Goal: Task Accomplishment & Management: Use online tool/utility

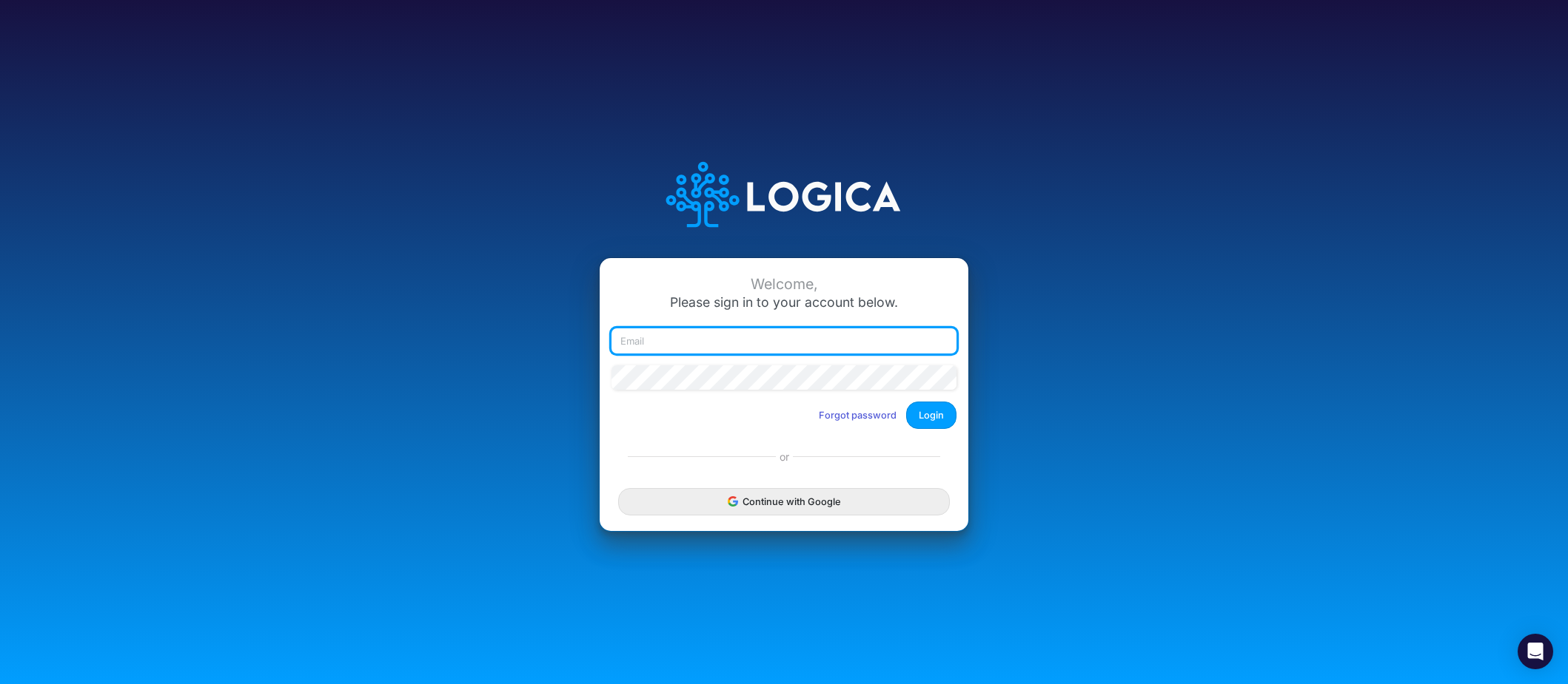
type input "[EMAIL_ADDRESS][DOMAIN_NAME]"
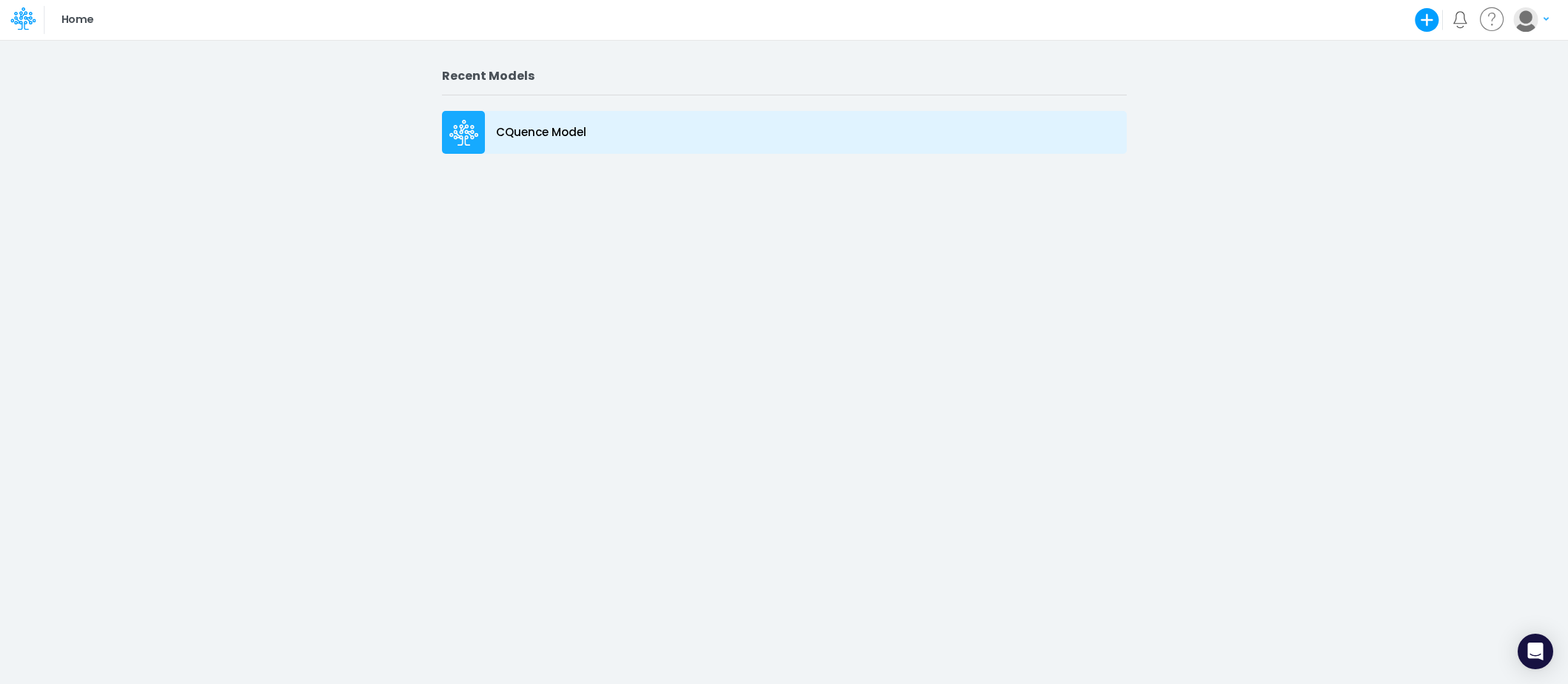
click at [466, 132] on icon at bounding box center [464, 132] width 29 height 27
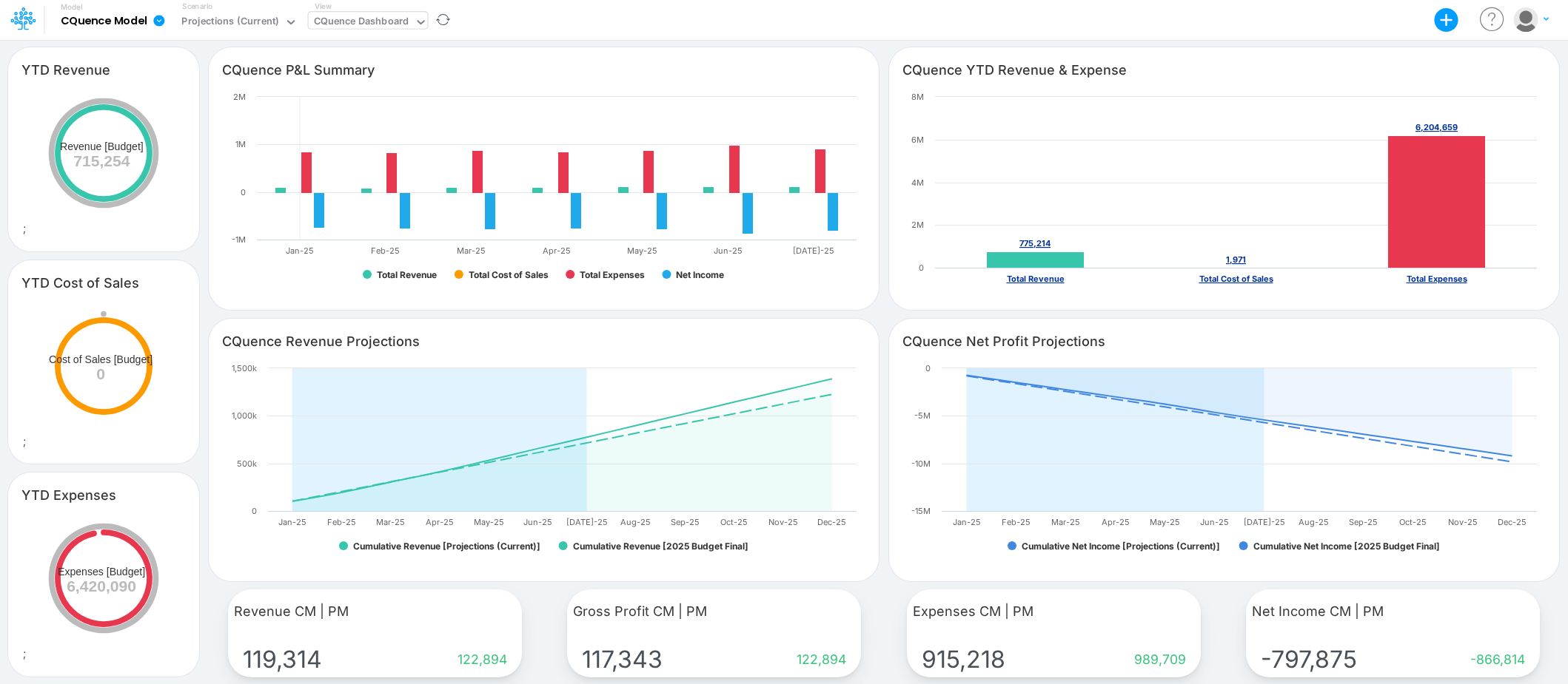
click at [382, 18] on div "CQuence Dashboard" at bounding box center [361, 23] width 95 height 17
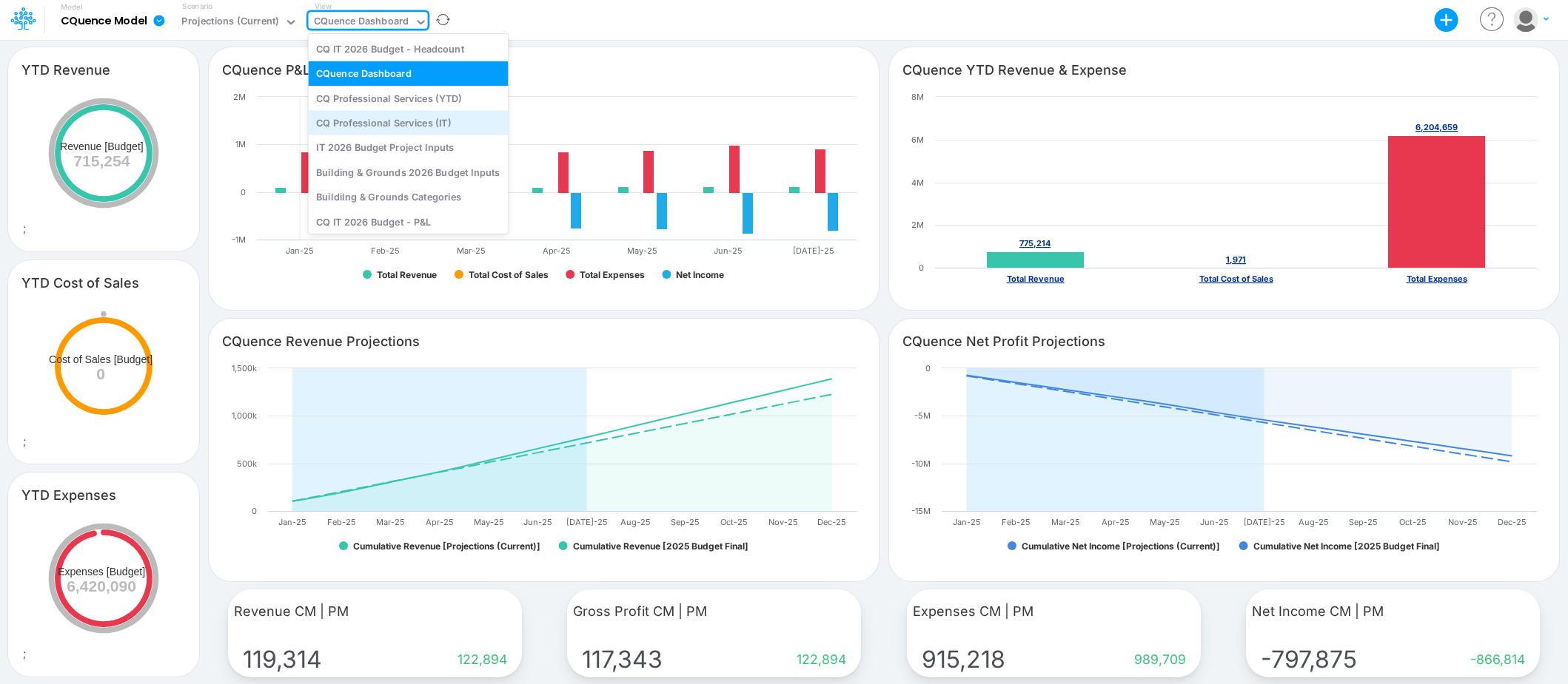
click at [357, 125] on div "CQ Professional Services (IT)" at bounding box center [407, 122] width 200 height 24
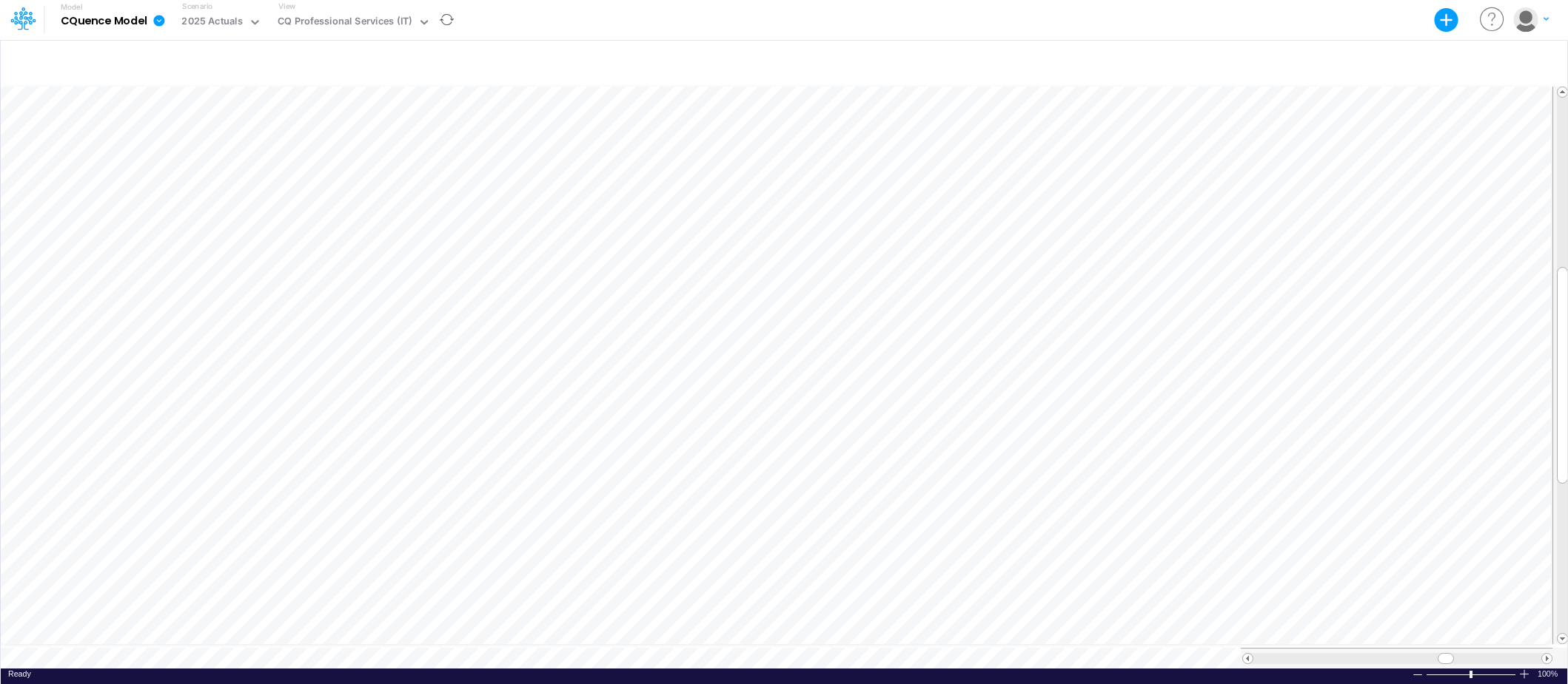
scroll to position [8, 0]
click at [325, 15] on div "CQ Professional Services (IT)" at bounding box center [344, 23] width 134 height 17
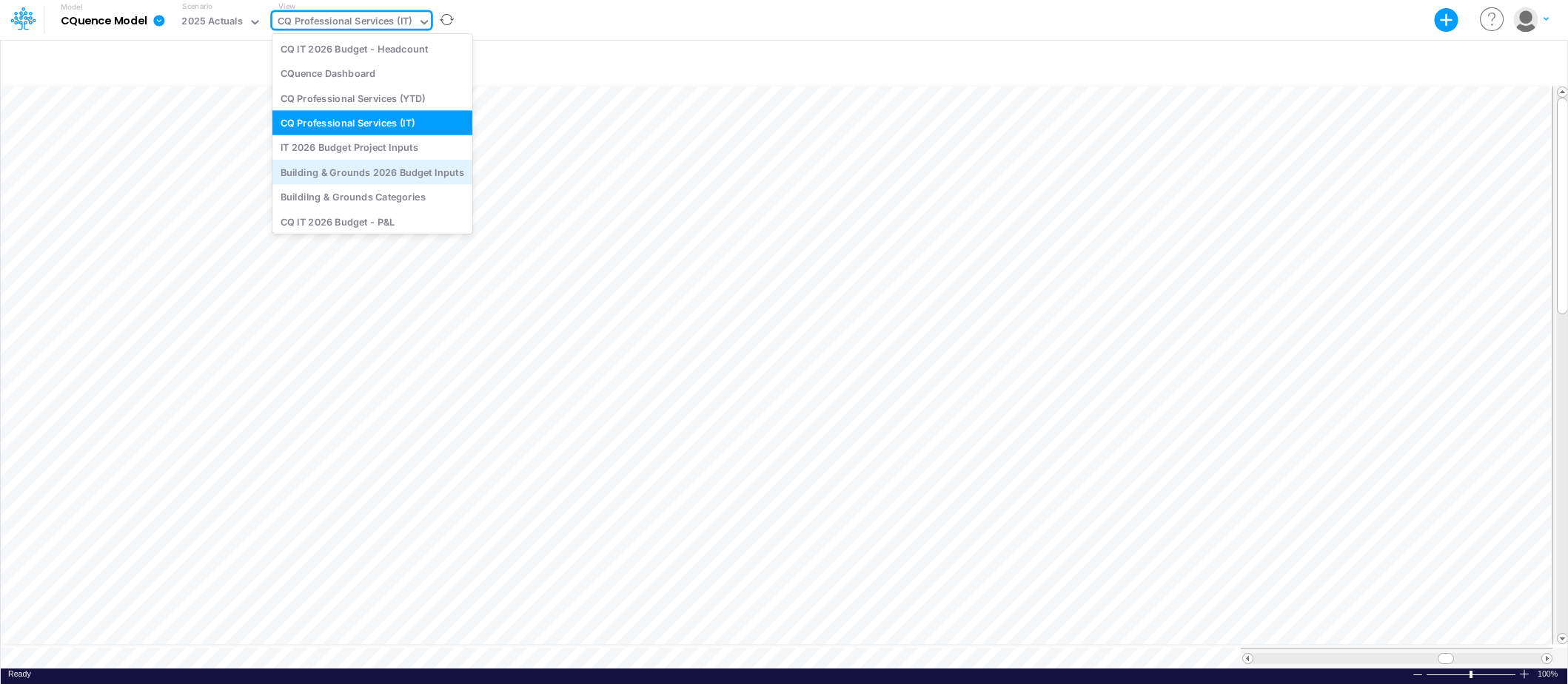
click at [328, 169] on div "Building & Grounds 2026 Budget Inputs" at bounding box center [372, 172] width 200 height 24
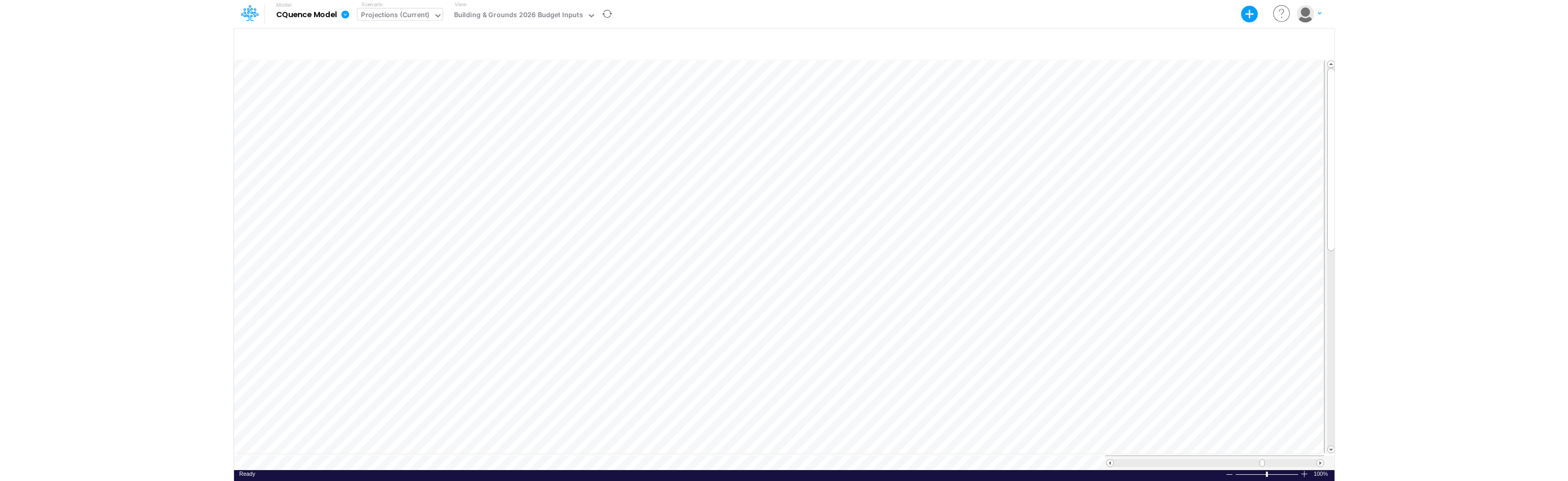
scroll to position [5, 0]
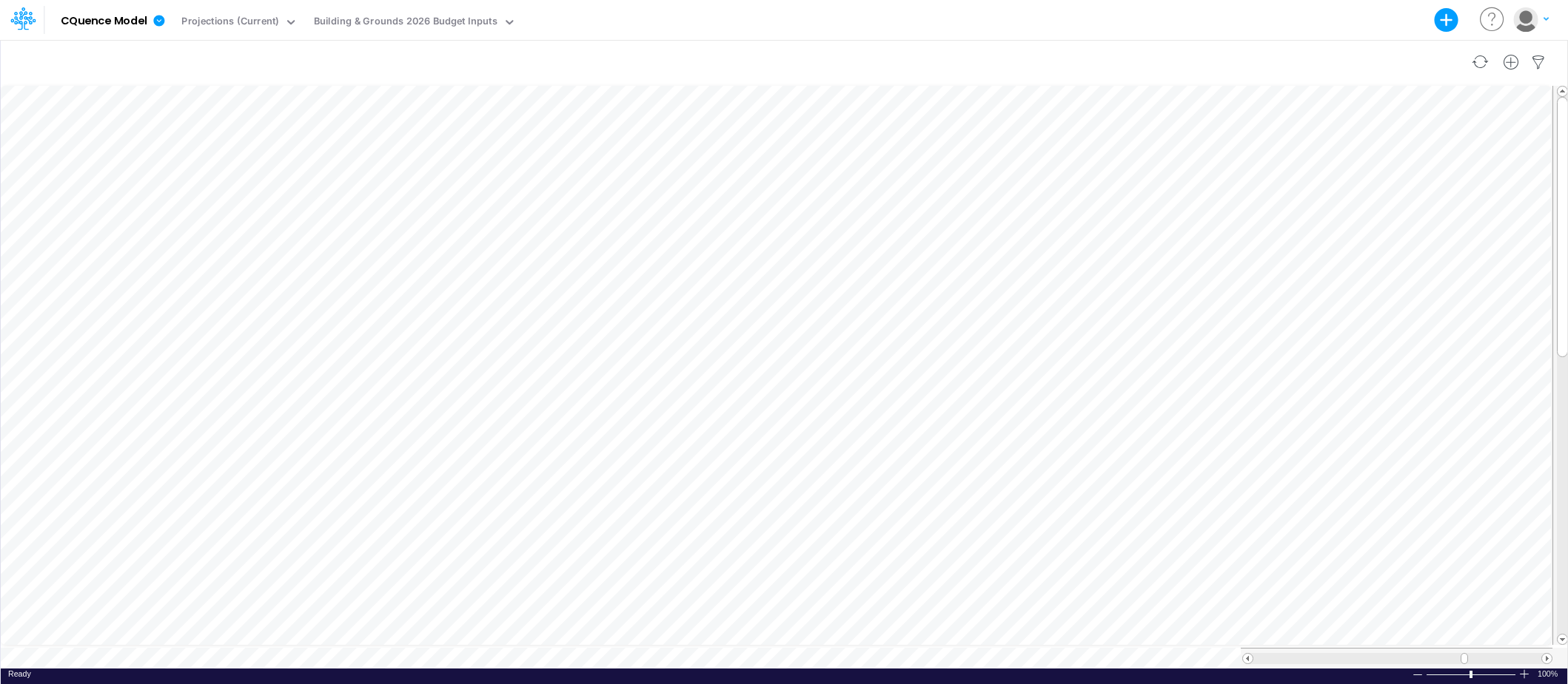
click at [202, 54] on div "Insert new" at bounding box center [784, 62] width 1566 height 42
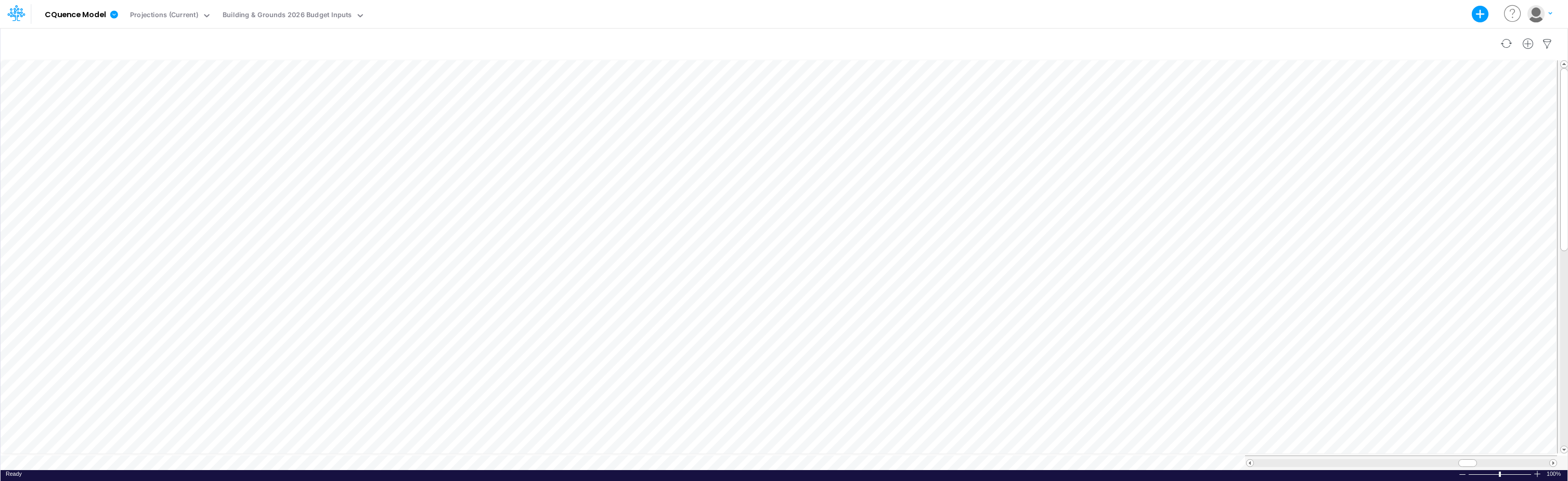
scroll to position [5, 1]
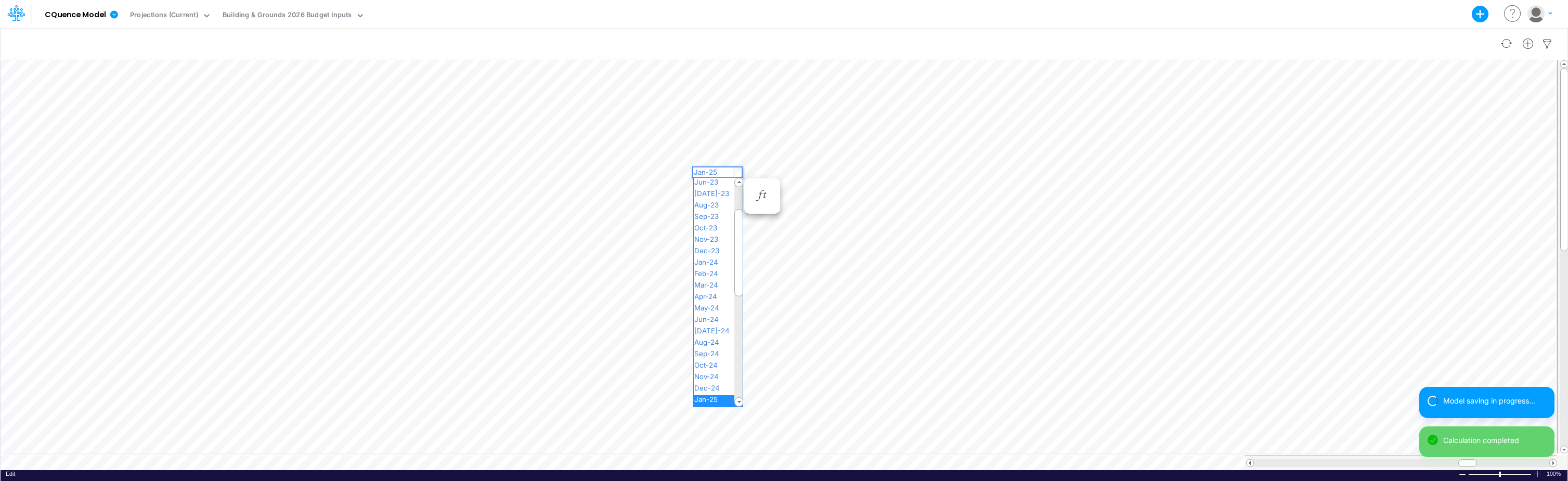
click at [737, 170] on div "Paste Cut Copy AutoFill Jan-25 Jan-23 Feb-23 Mar-23 Apr-23 May-23 Jun-23 [DATE]…" at bounding box center [784, 264] width 1567 height 412
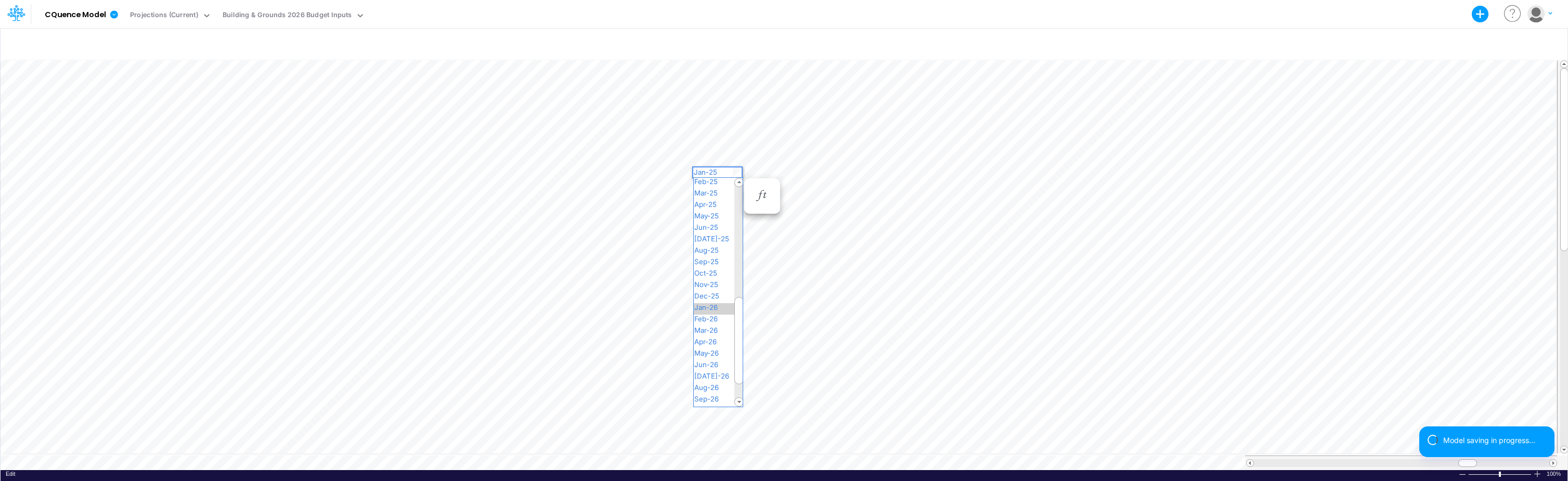
click at [702, 306] on span "Jan-26" at bounding box center [710, 307] width 33 height 9
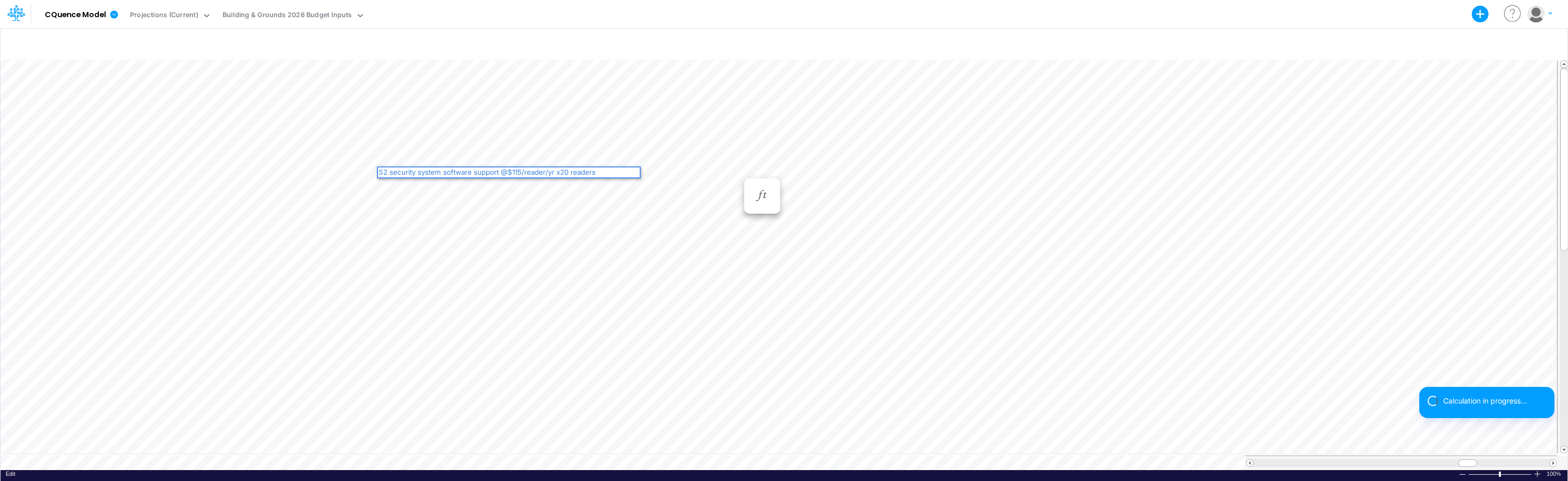
click at [380, 170] on div "S2 security system software support @$115/reader/yr x20 readers" at bounding box center [509, 172] width 262 height 10
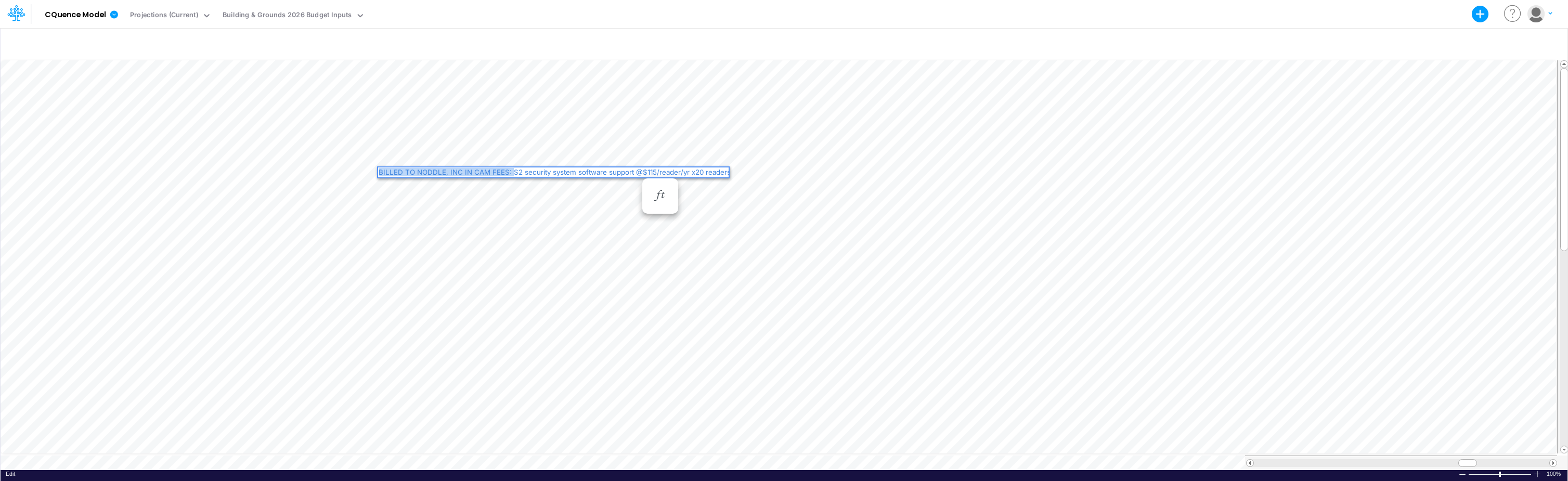
drag, startPoint x: 510, startPoint y: 171, endPoint x: 379, endPoint y: 177, distance: 131.1
click at [379, 177] on div "BILLED TO NODDLE, INC IN CAM FEES: S2 security system software support @$115/re…" at bounding box center [553, 172] width 352 height 12
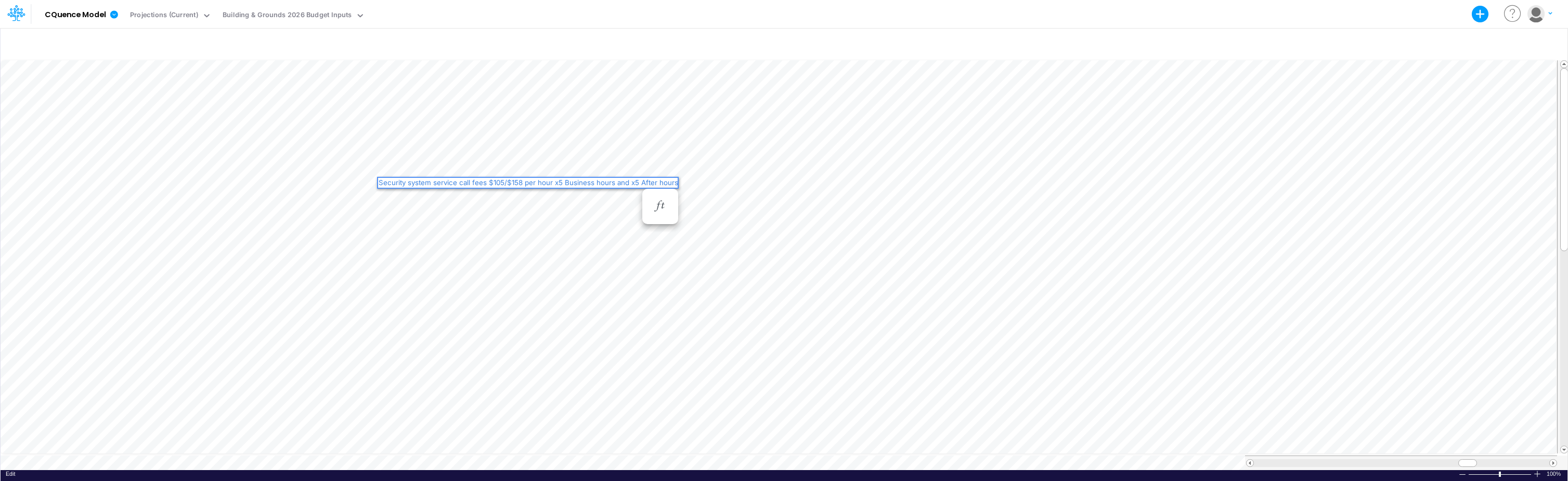
click at [380, 183] on div "Security system service call fees $105/$158 per hour x5 Business hours and x5 A…" at bounding box center [528, 183] width 301 height 10
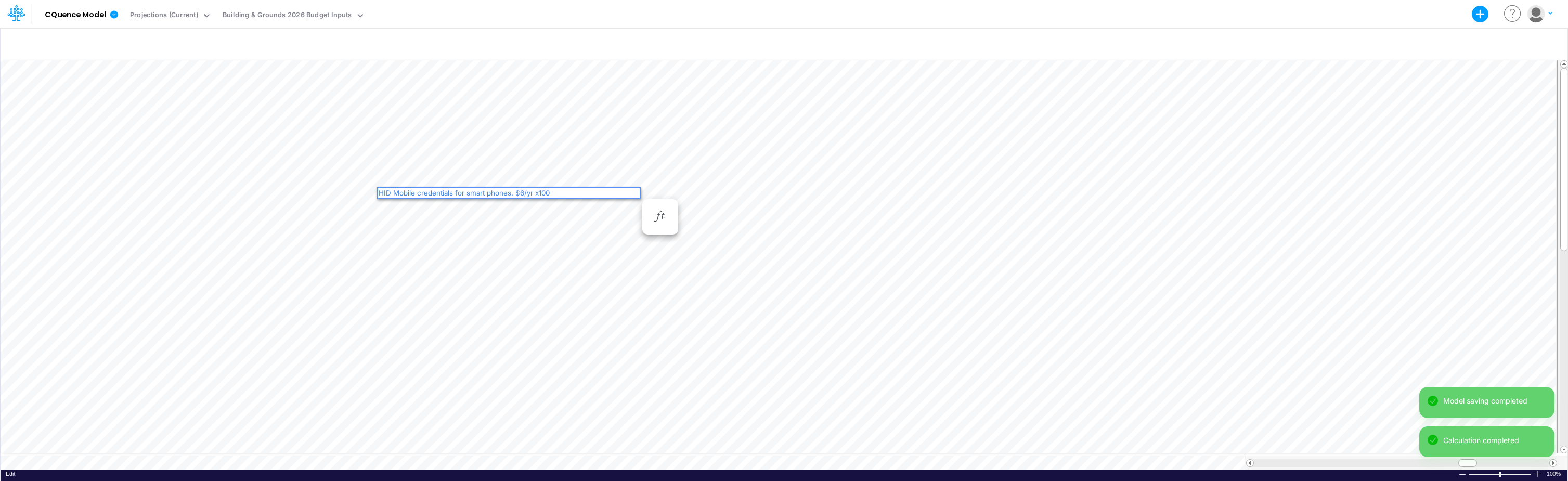
click at [379, 192] on div "HID Mobile credentials for smart phones. $6/yr x100" at bounding box center [509, 193] width 262 height 10
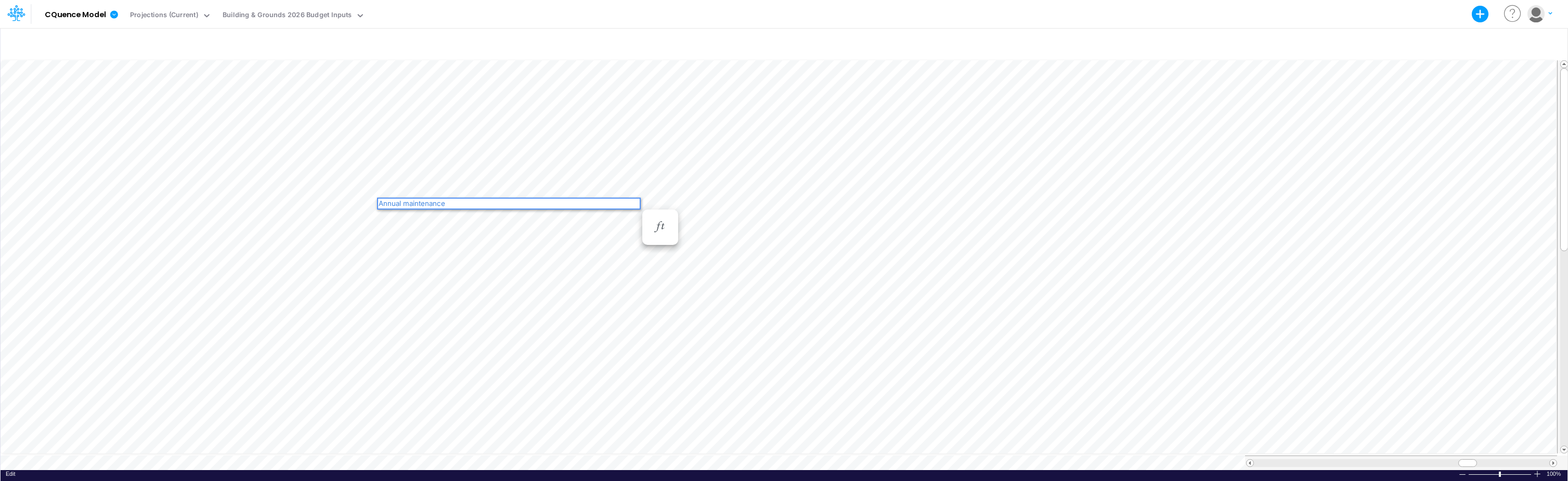
click at [380, 203] on div "Annual maintenance" at bounding box center [509, 203] width 262 height 10
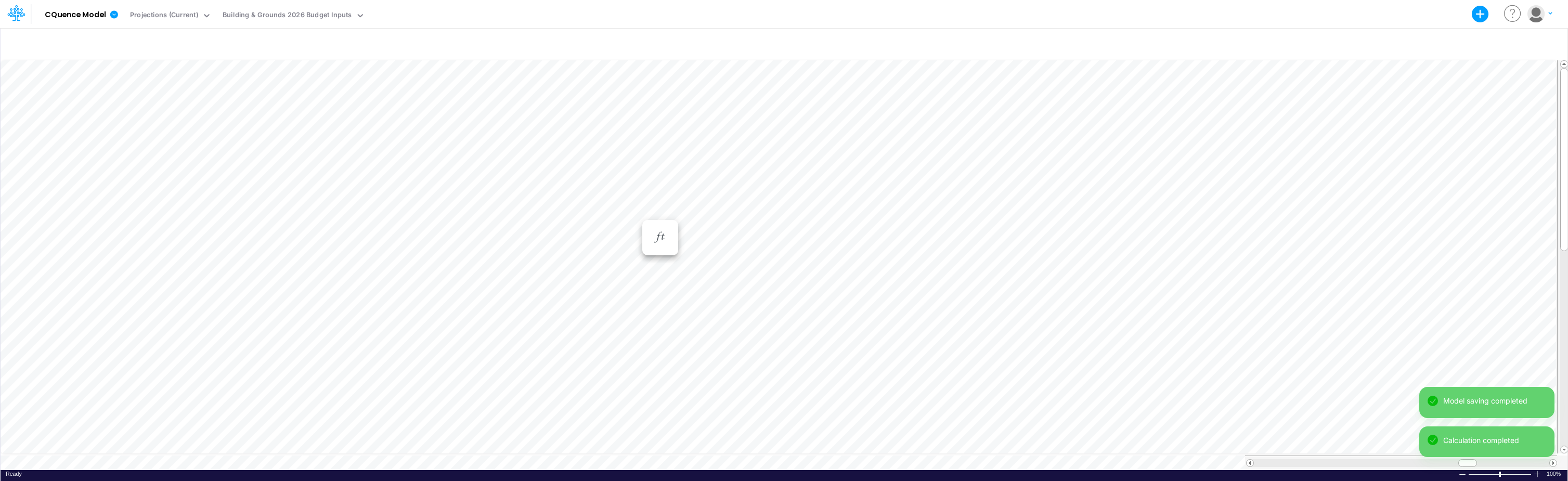
scroll to position [5, 1]
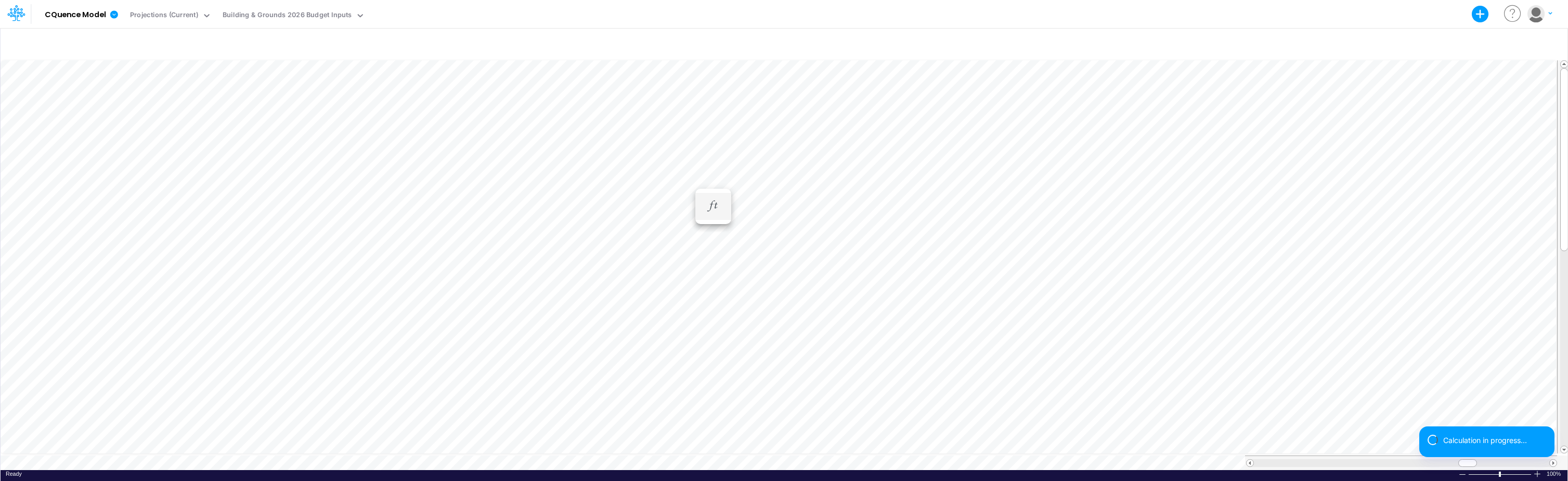
scroll to position [5, 1]
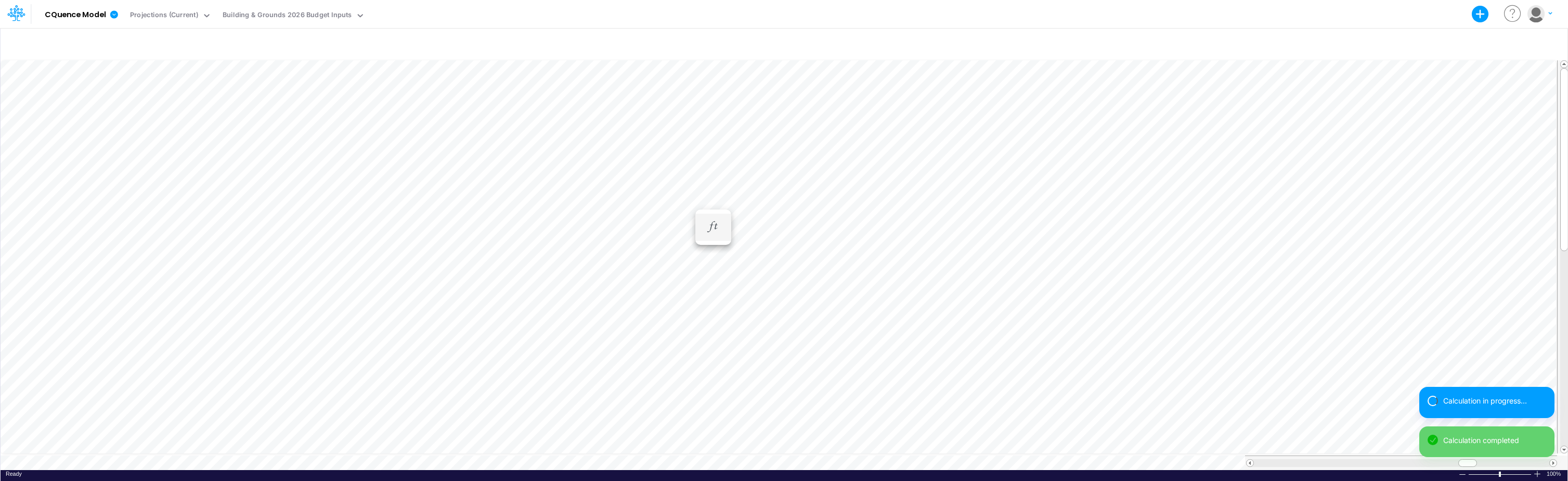
scroll to position [5, 1]
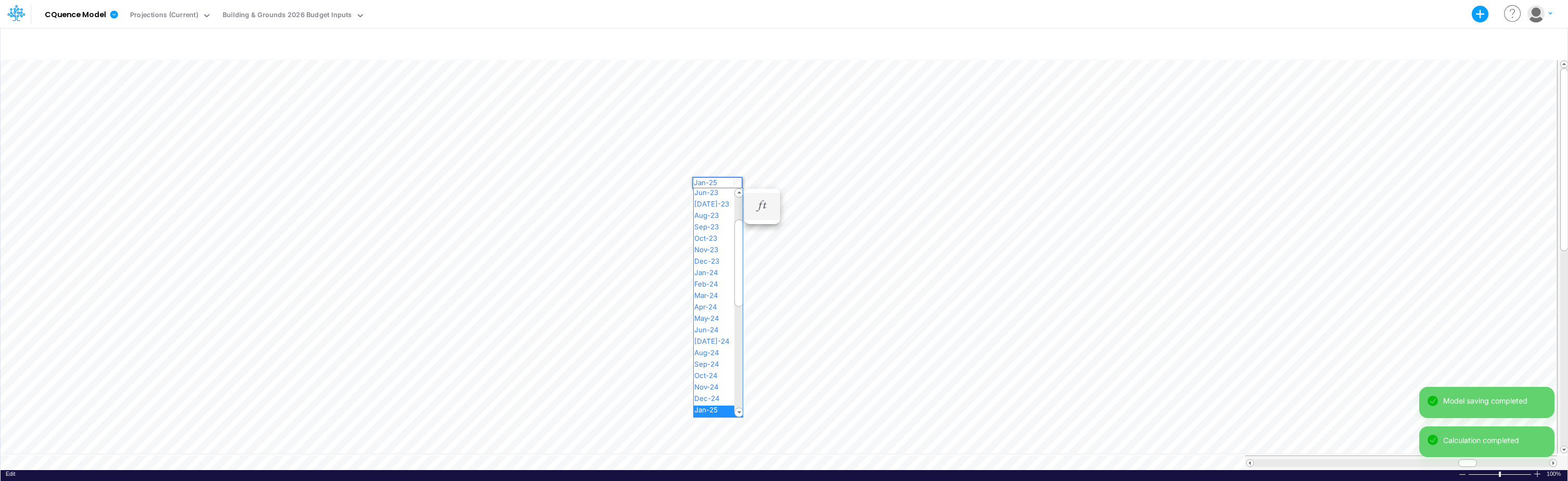
click at [735, 182] on div "Paste Cut Copy AutoFill Jan-25 Jan-23 Feb-23 Mar-23 Apr-23 May-23 Jun-23 [DATE]…" at bounding box center [784, 264] width 1567 height 412
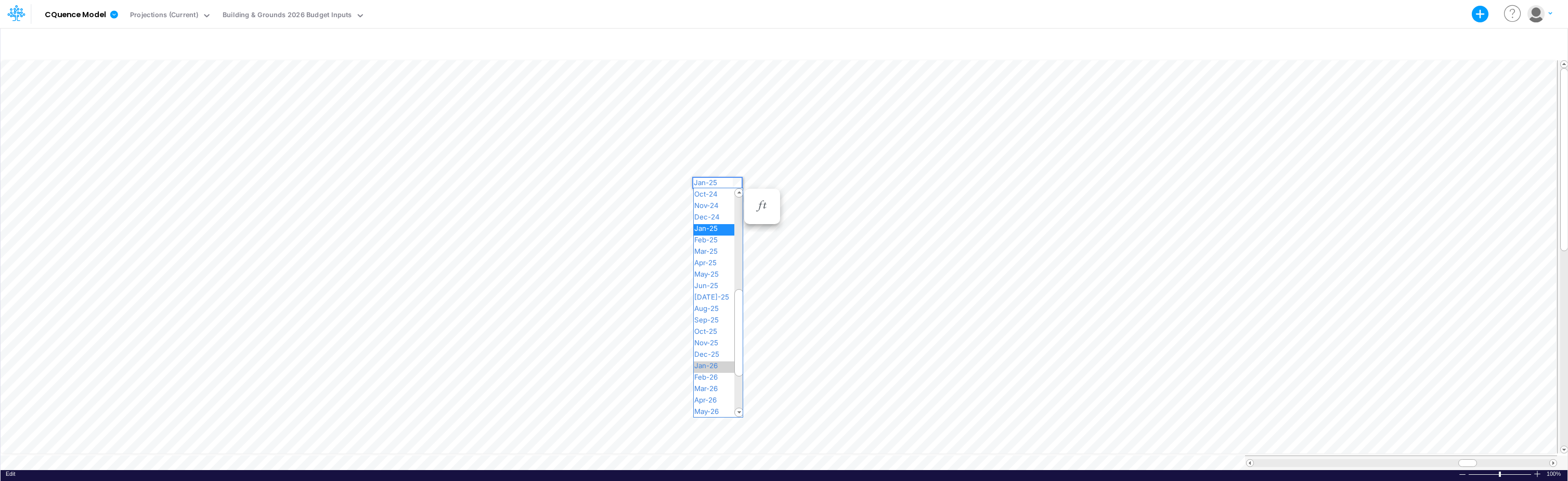
click at [713, 363] on span "Jan-26" at bounding box center [710, 366] width 33 height 9
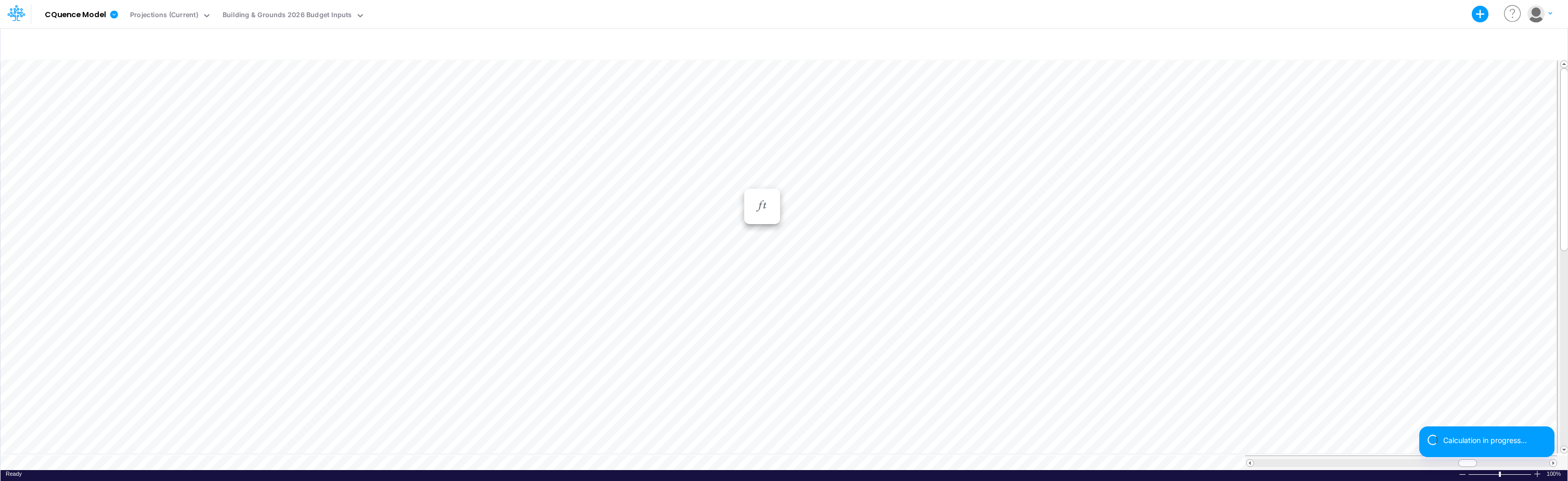
scroll to position [5, 1]
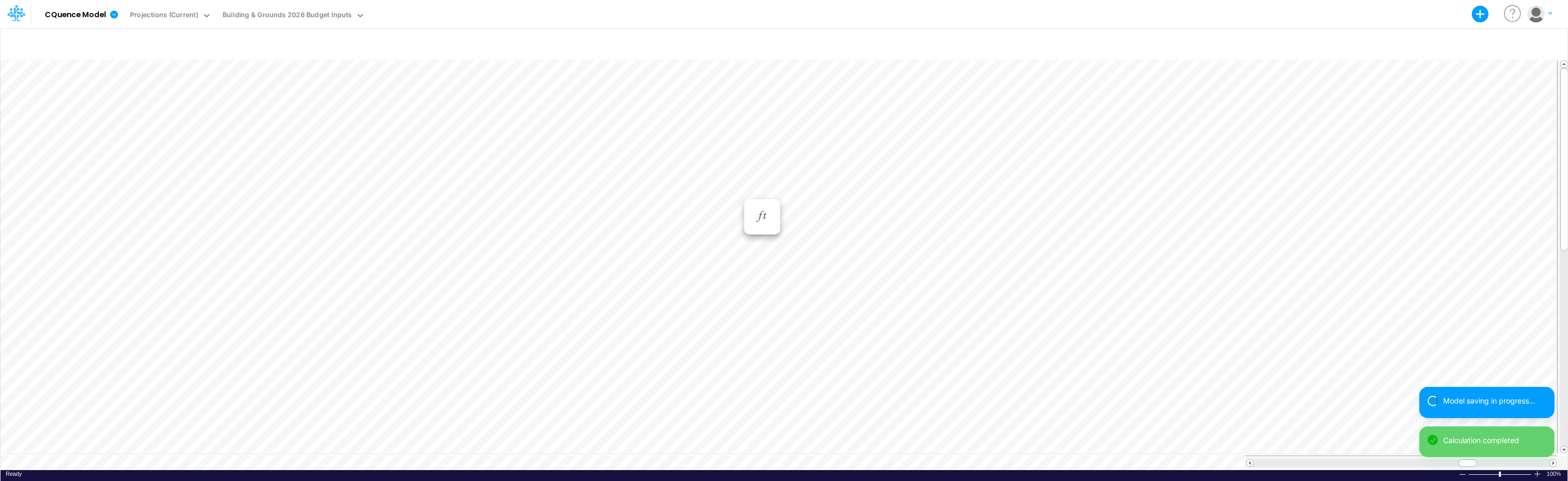
click at [737, 192] on div "Paste Cut Copy AutoFill Jan-25 Jan-23 Feb-23 Mar-23 Apr-23 May-23 Jun-23 [DATE]…" at bounding box center [784, 264] width 1567 height 412
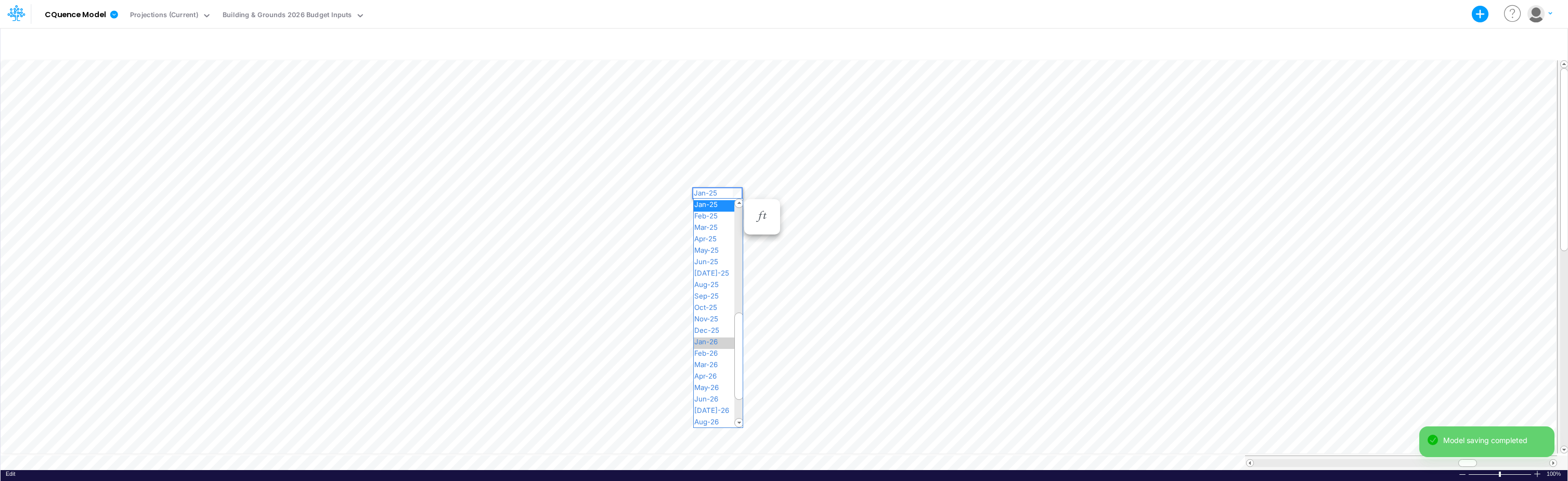
click at [711, 344] on span "Jan-26" at bounding box center [710, 342] width 33 height 9
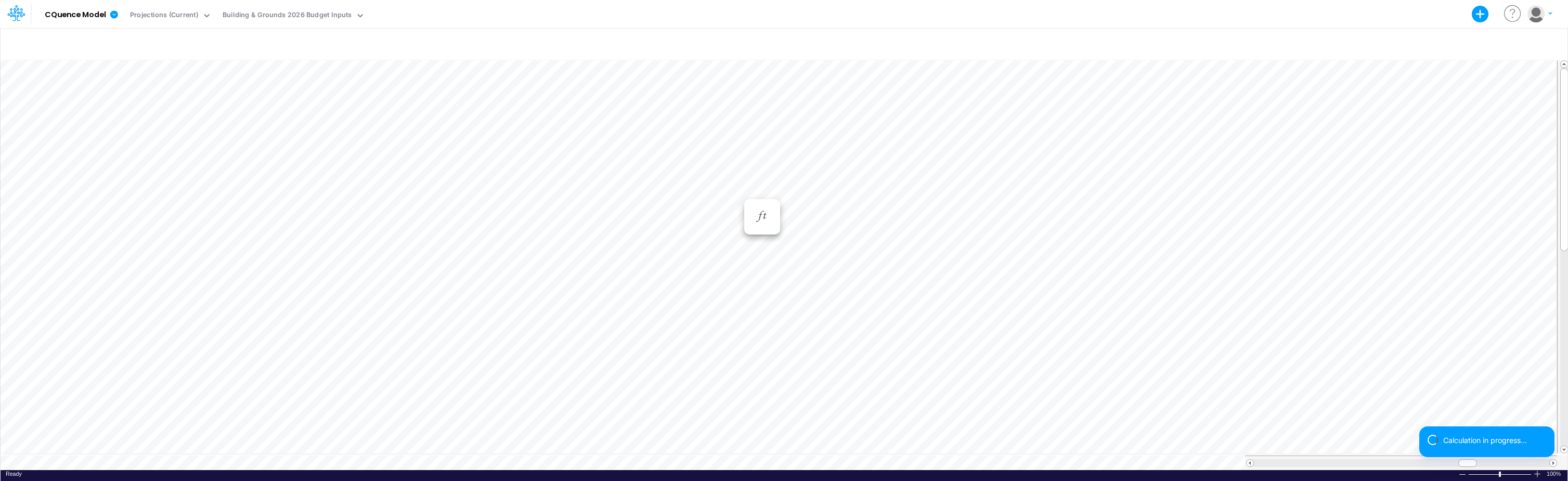
scroll to position [5, 1]
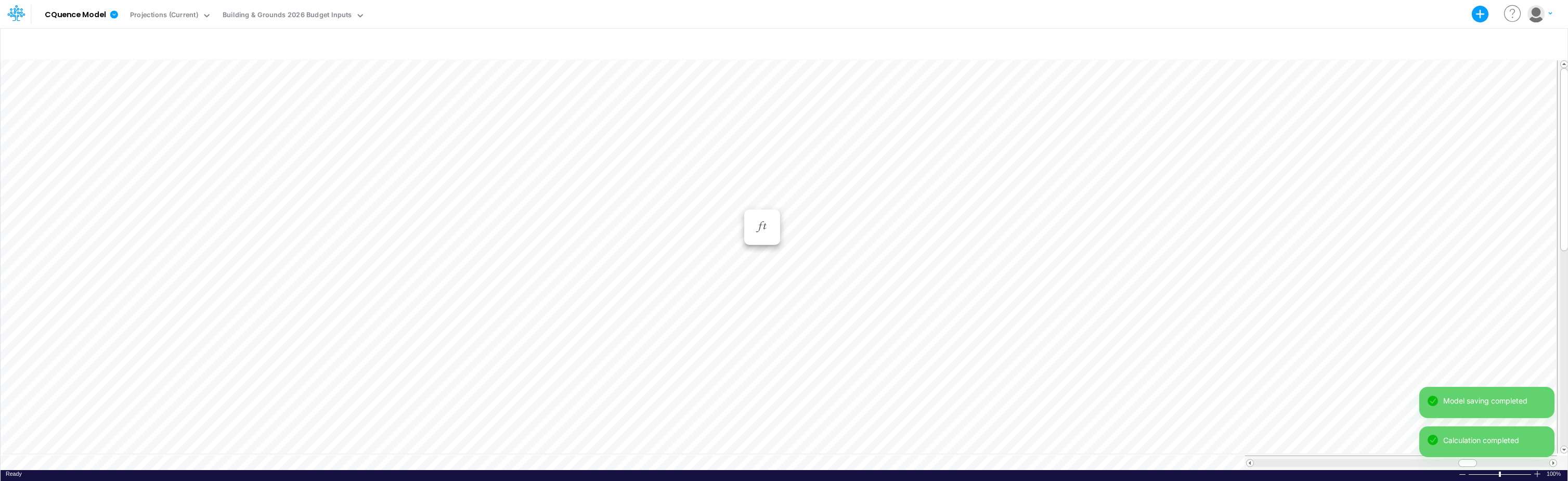
click at [735, 203] on div "Paste Cut Copy AutoFill Jan-25 Jan-23 Feb-23 Mar-23 Apr-23 May-23 Jun-23 [DATE]…" at bounding box center [784, 264] width 1567 height 412
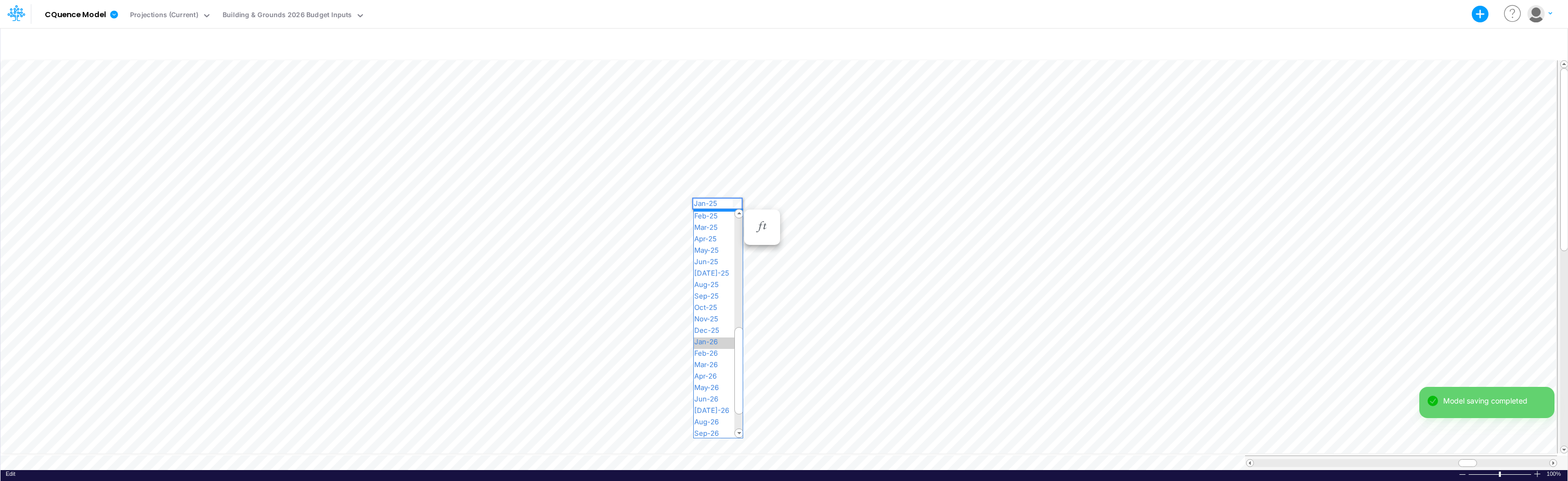
click at [706, 339] on span "Jan-26" at bounding box center [710, 342] width 33 height 9
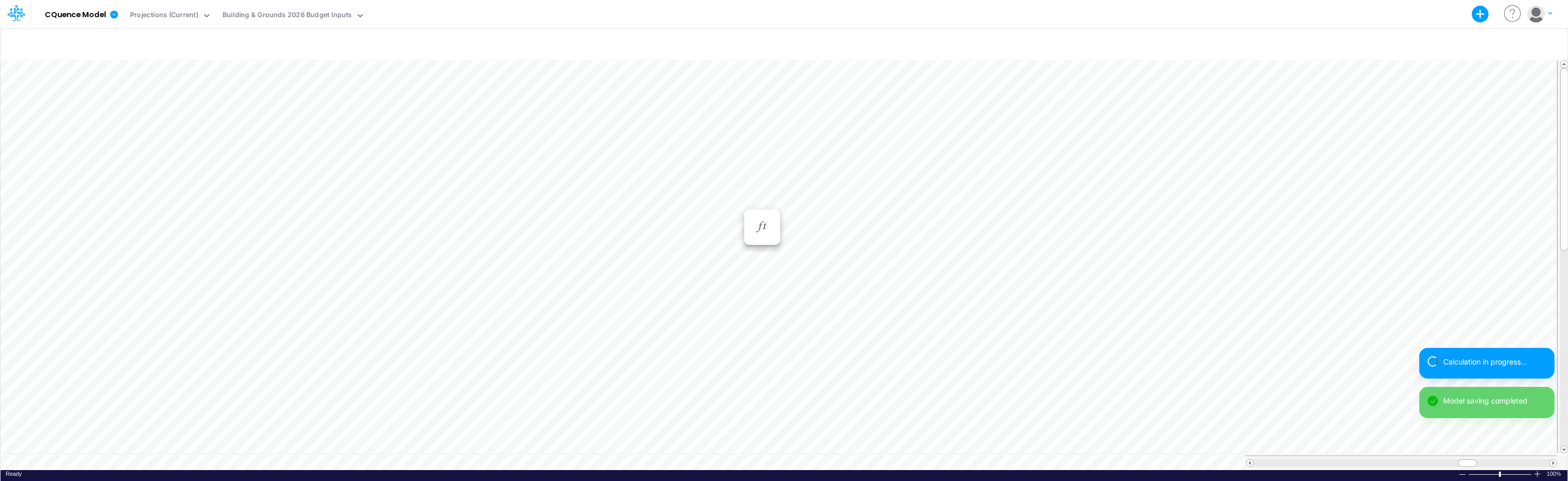
scroll to position [5, 1]
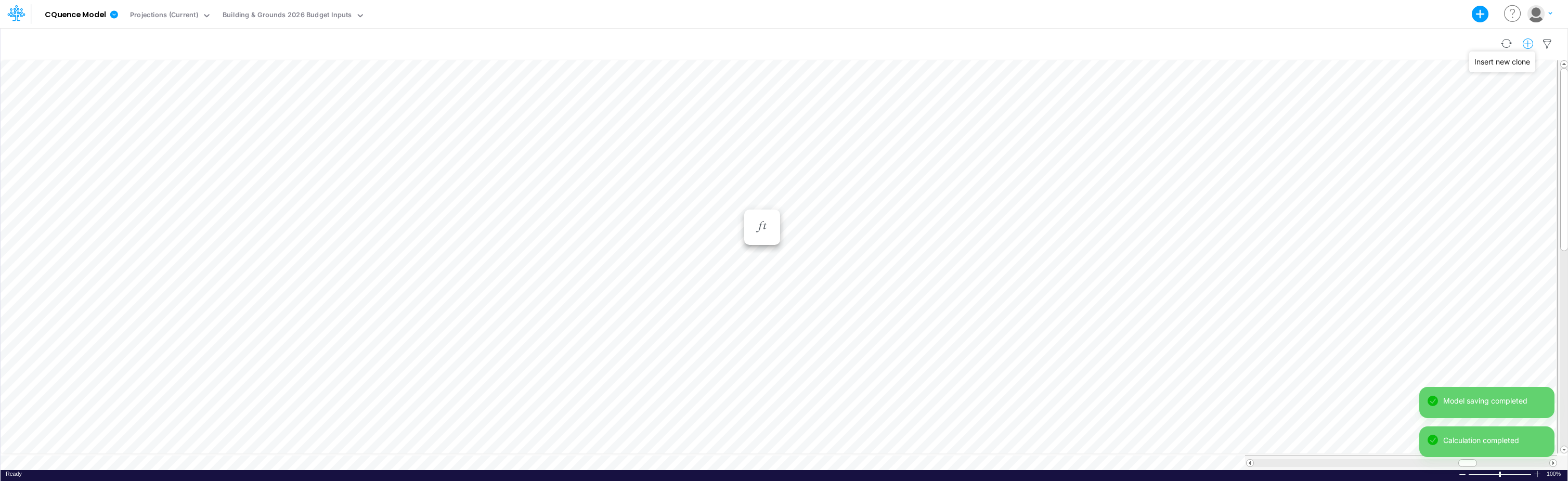
click at [1101, 41] on icon "button" at bounding box center [1528, 44] width 16 height 11
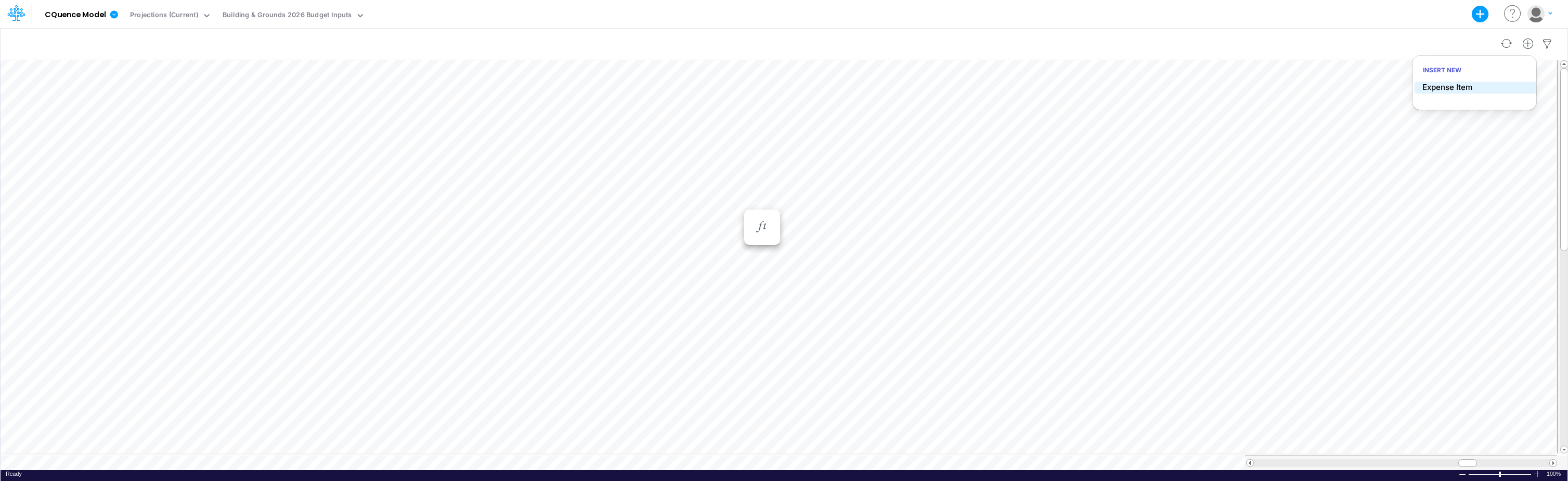
click at [1101, 86] on p "Expense Item" at bounding box center [1447, 88] width 50 height 12
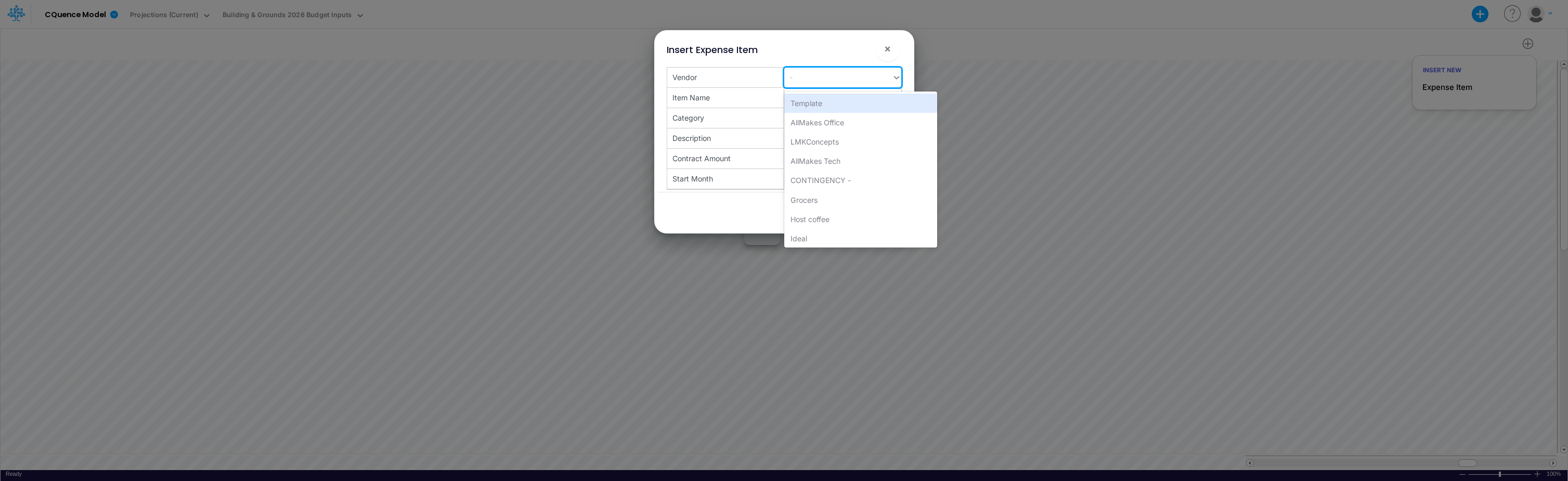
click at [849, 75] on div "-" at bounding box center [838, 77] width 108 height 17
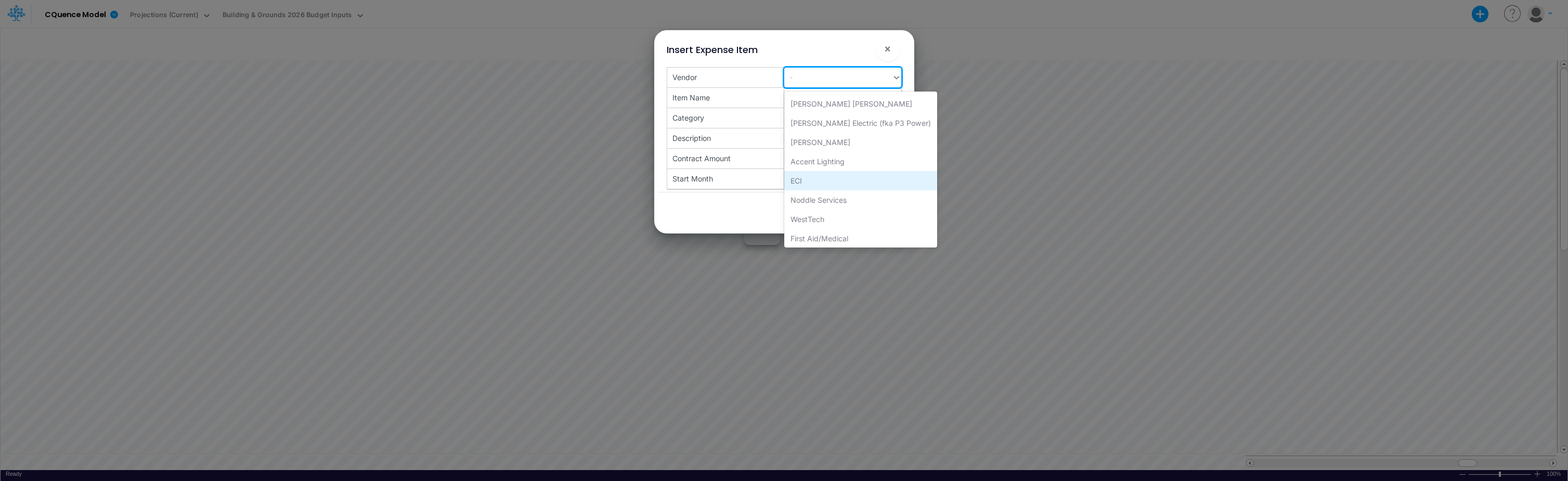
click at [792, 180] on div "ECI" at bounding box center [860, 181] width 153 height 19
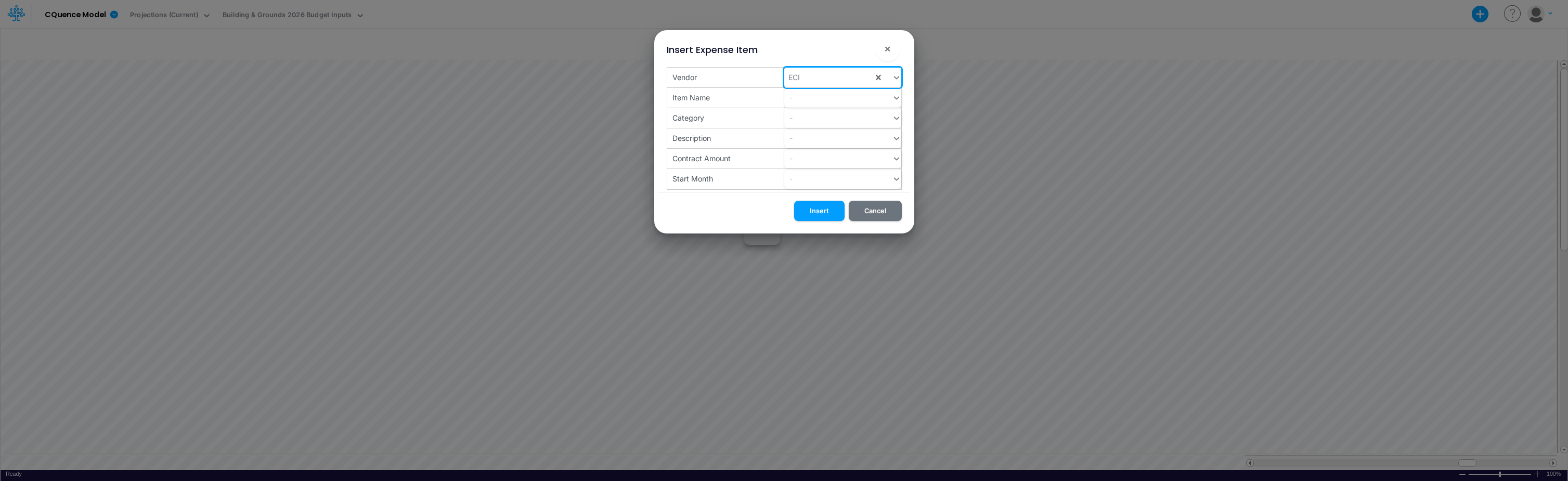
click at [818, 99] on div "-" at bounding box center [838, 97] width 108 height 17
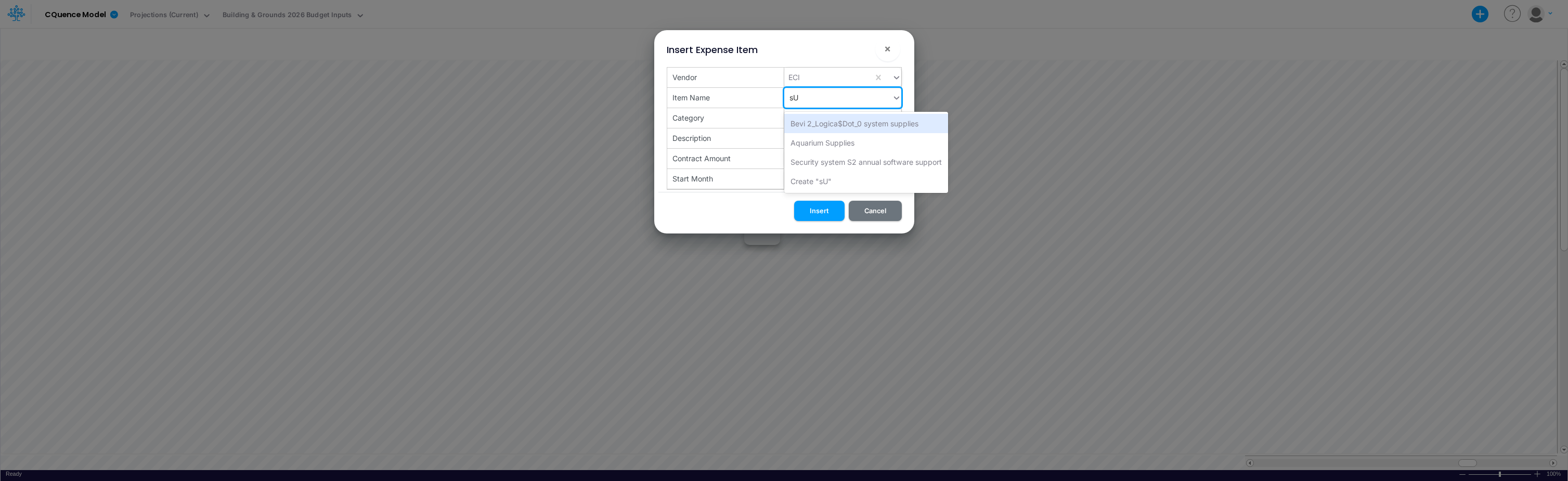
type input "s"
type input "Support tickets"
click at [809, 116] on div "-" at bounding box center [838, 118] width 108 height 17
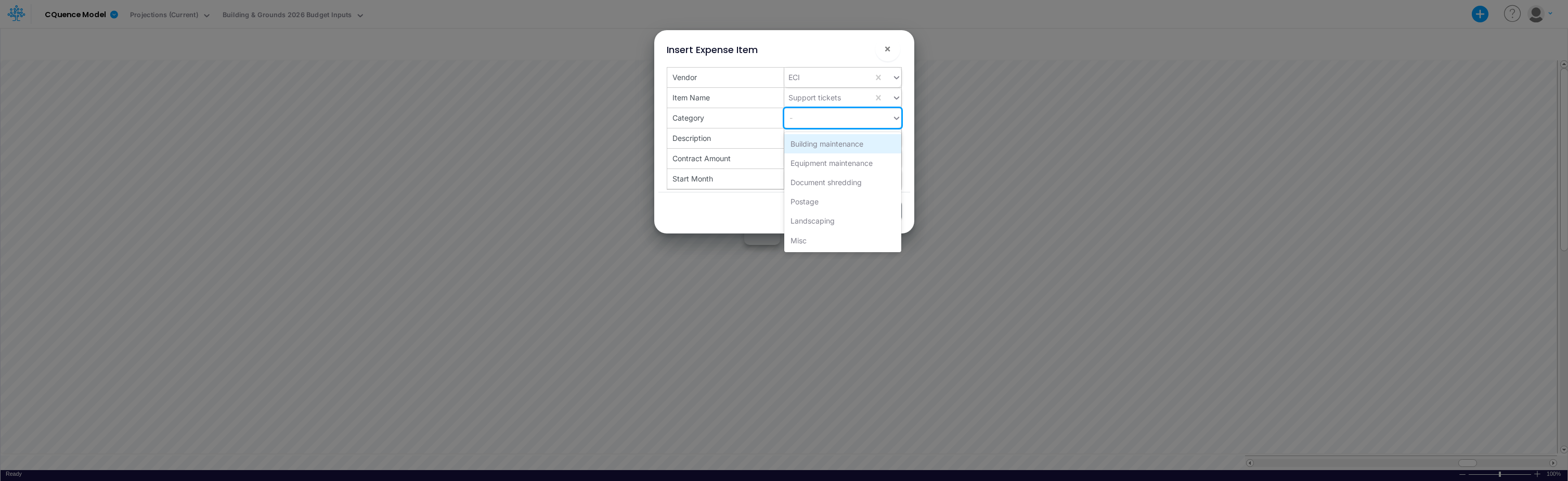
click at [849, 144] on div "Building maintenance" at bounding box center [842, 144] width 117 height 19
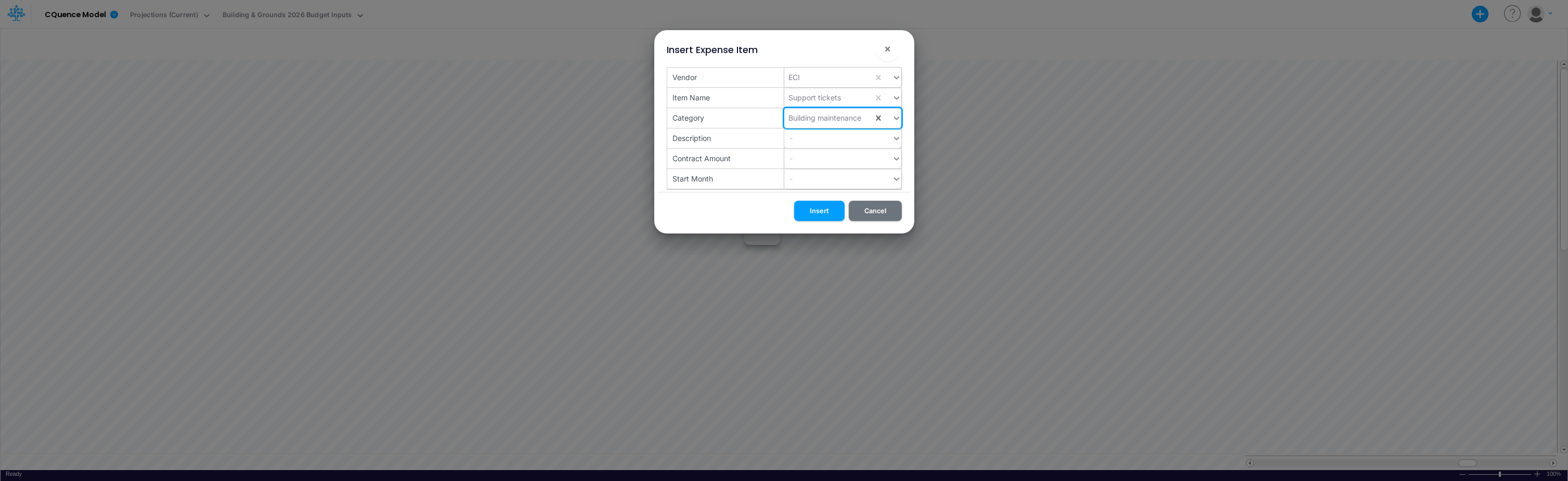
click at [824, 139] on div "-" at bounding box center [838, 138] width 108 height 17
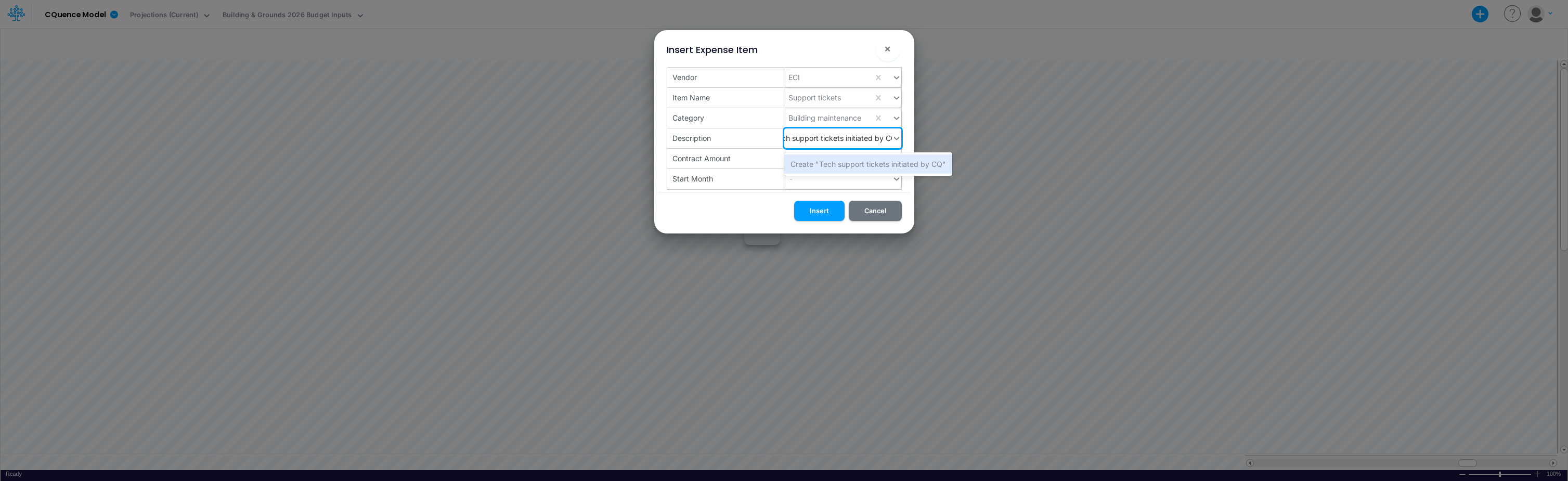
scroll to position [0, 22]
type input "Tech support tickets initiated by CQ and billed to CQ"
click at [816, 159] on div "-" at bounding box center [838, 158] width 108 height 17
type input "2500"
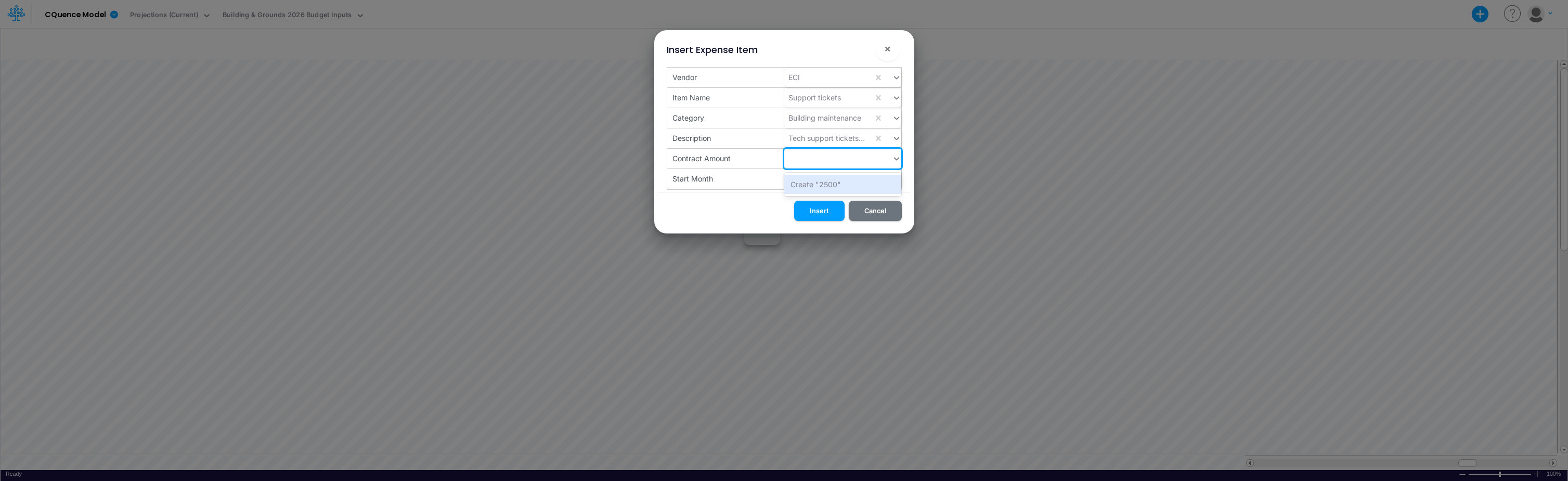
click at [753, 180] on div "Start Month" at bounding box center [726, 179] width 117 height 19
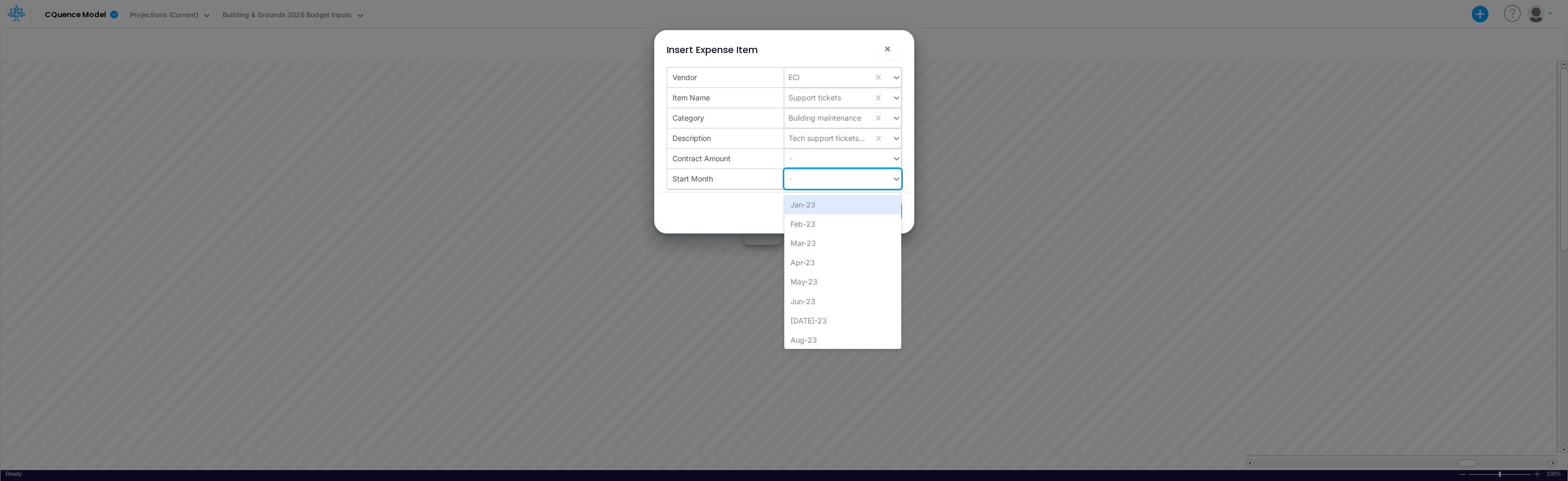
click at [811, 178] on div "-" at bounding box center [838, 178] width 108 height 17
click at [813, 292] on div "Jan-26" at bounding box center [842, 291] width 117 height 19
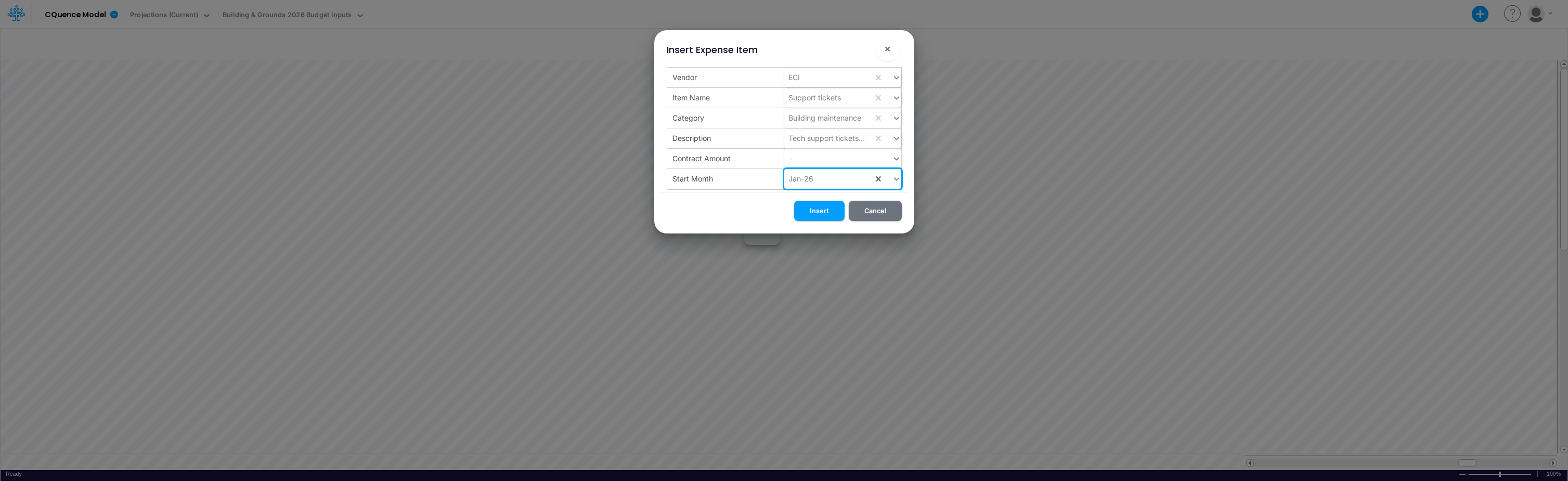
click at [815, 158] on div "-" at bounding box center [838, 158] width 108 height 17
type input "2500.00"
click at [821, 208] on button "Insert" at bounding box center [819, 211] width 51 height 20
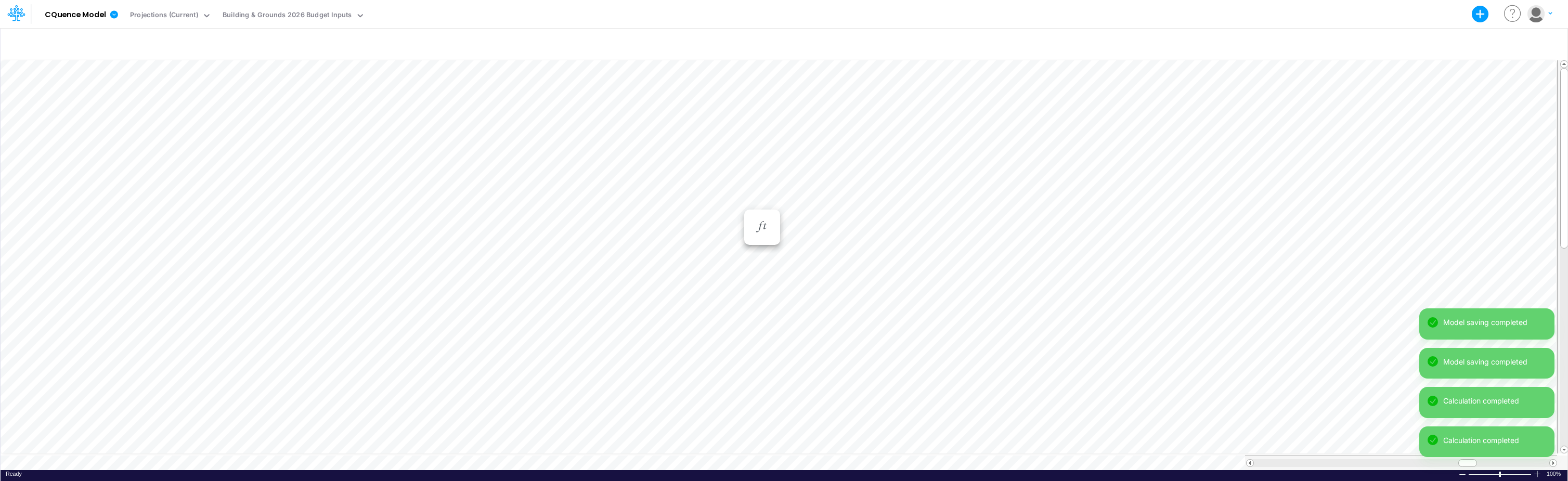
scroll to position [5, 1]
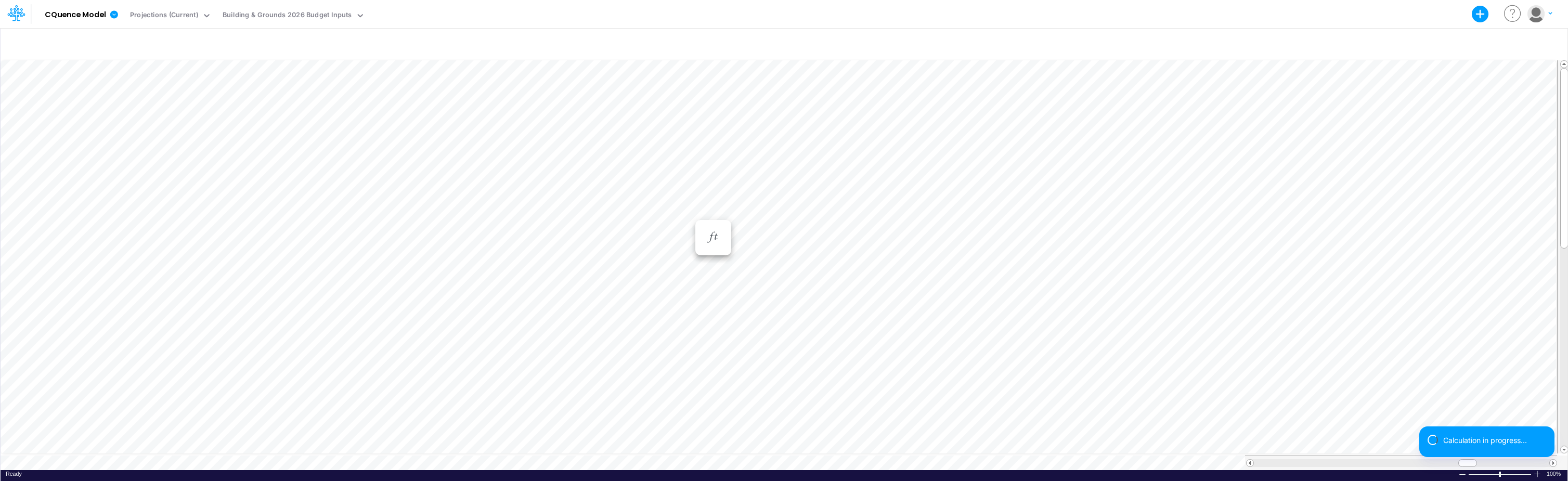
scroll to position [5, 1]
click at [734, 223] on div "Paste Cut Copy AutoFill Jan-25 Jan-23 Feb-23 Mar-23 Apr-23 May-23 Jun-23 [DATE]…" at bounding box center [784, 264] width 1567 height 412
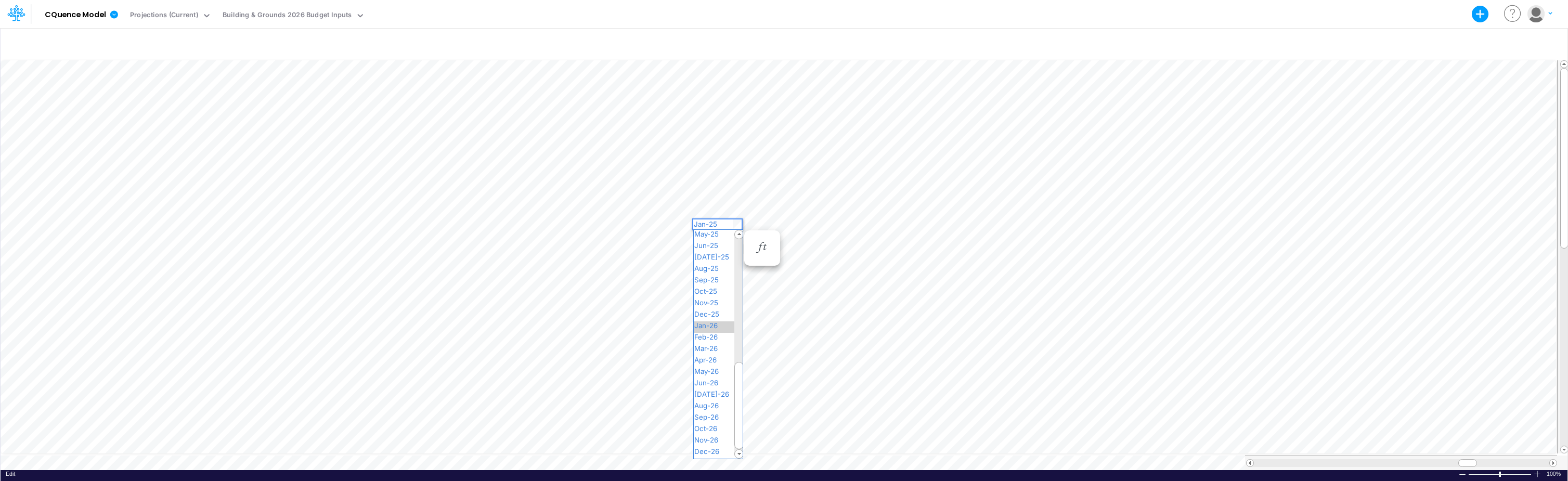
click at [715, 326] on span "Jan-26" at bounding box center [710, 326] width 33 height 9
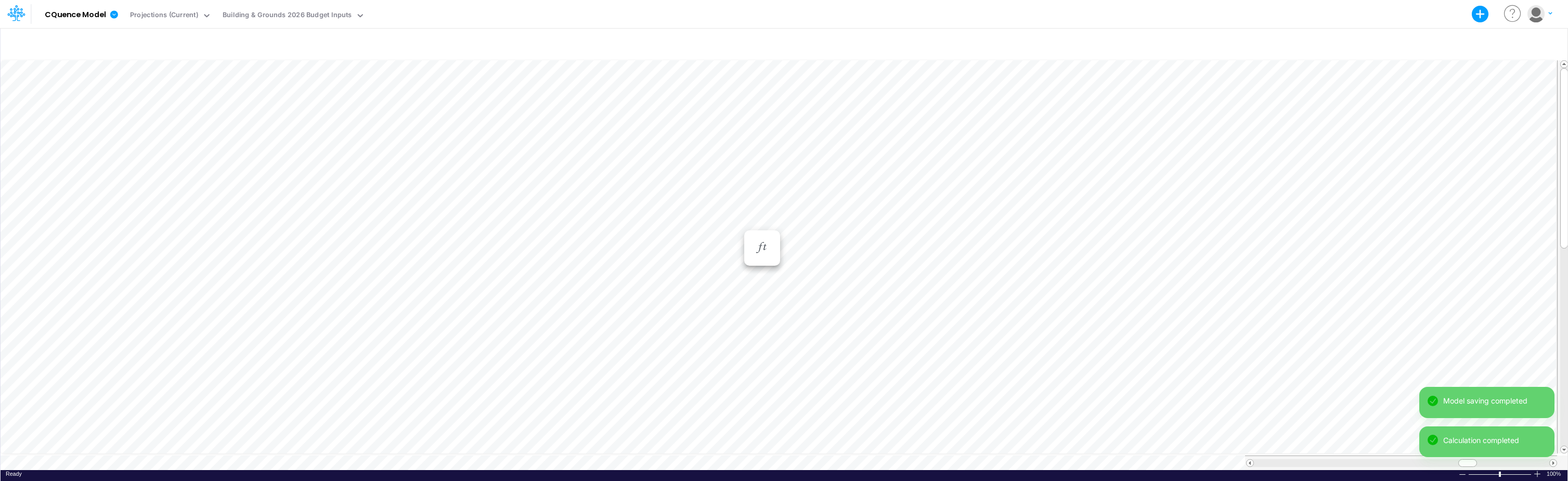
scroll to position [5, 1]
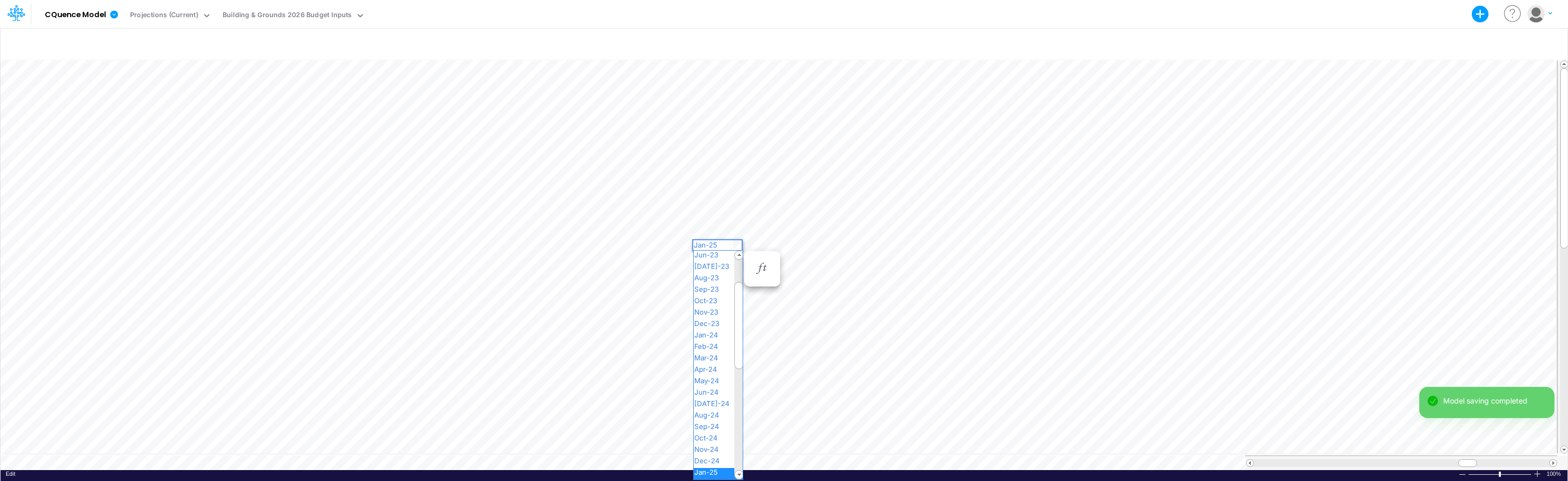
click at [736, 243] on div "Paste Cut Copy AutoFill Jan-25 Jan-23 Feb-23 Mar-23 Apr-23 May-23 Jun-23 [DATE]…" at bounding box center [784, 264] width 1567 height 412
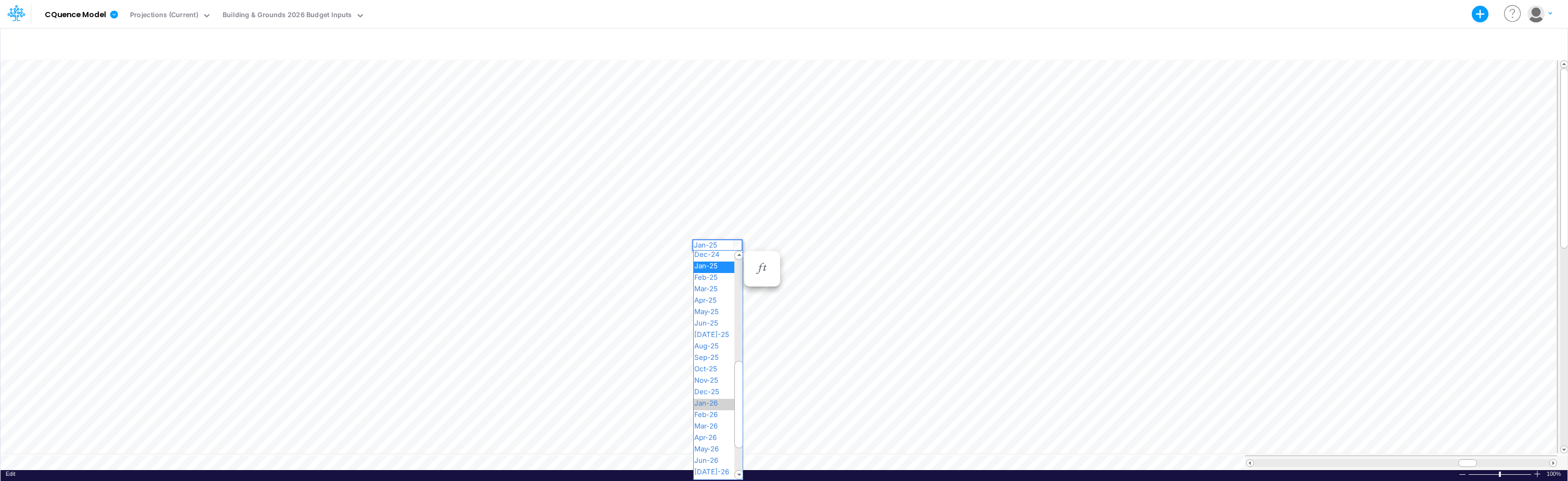
click at [711, 402] on span "Jan-26" at bounding box center [710, 403] width 33 height 9
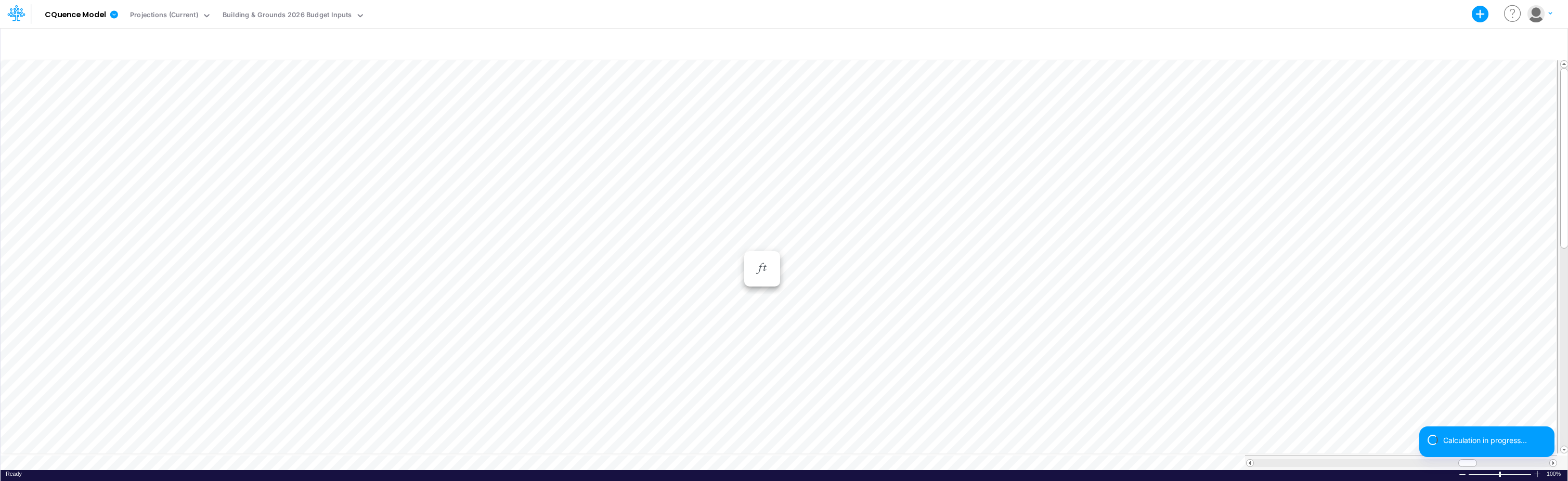
scroll to position [5, 1]
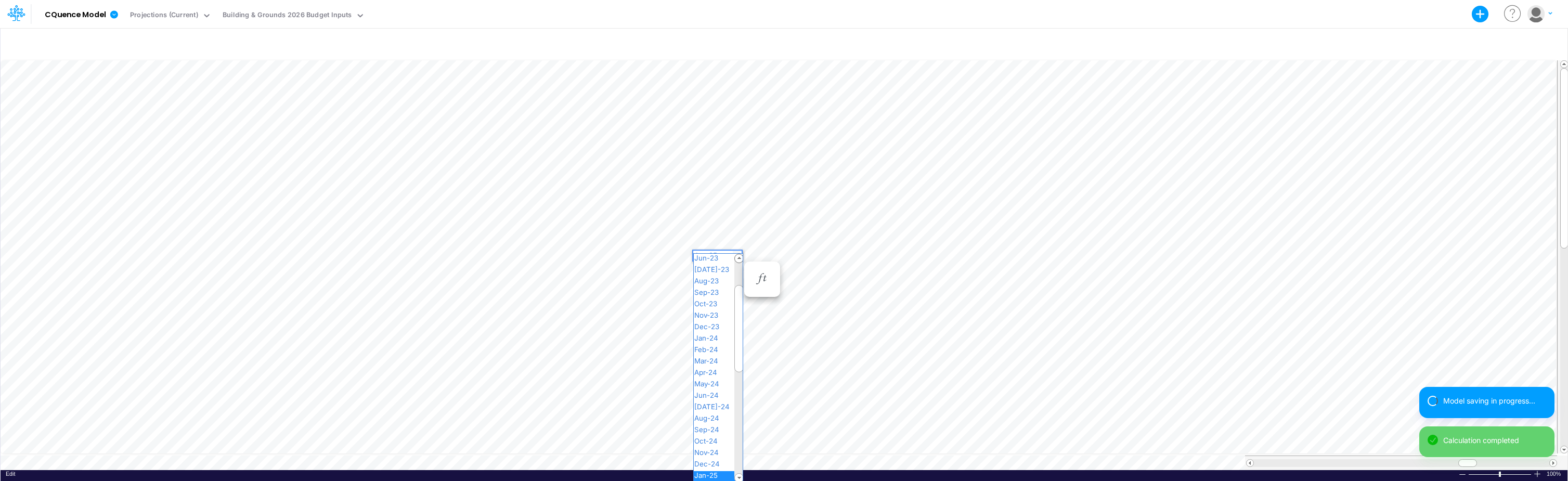
click at [737, 255] on div "Paste Cut Copy AutoFill Jan-25 Jan-23 Feb-23 Mar-23 Apr-23 May-23 Jun-23 [DATE]…" at bounding box center [784, 264] width 1567 height 412
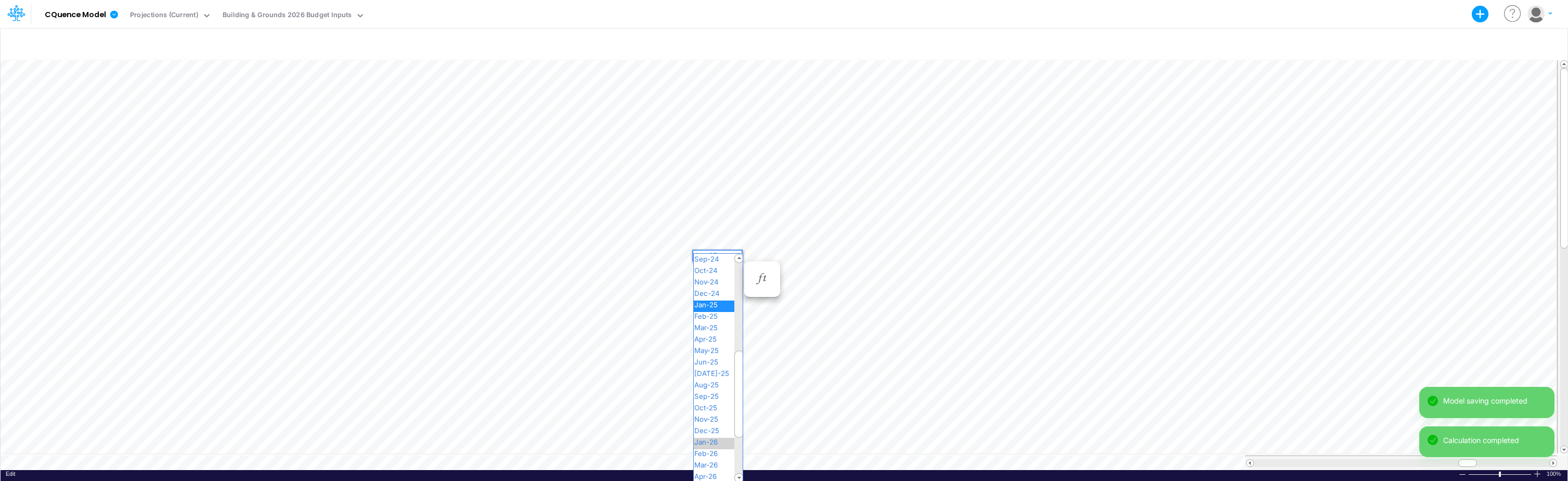
click at [716, 442] on span "Jan-26" at bounding box center [710, 442] width 33 height 9
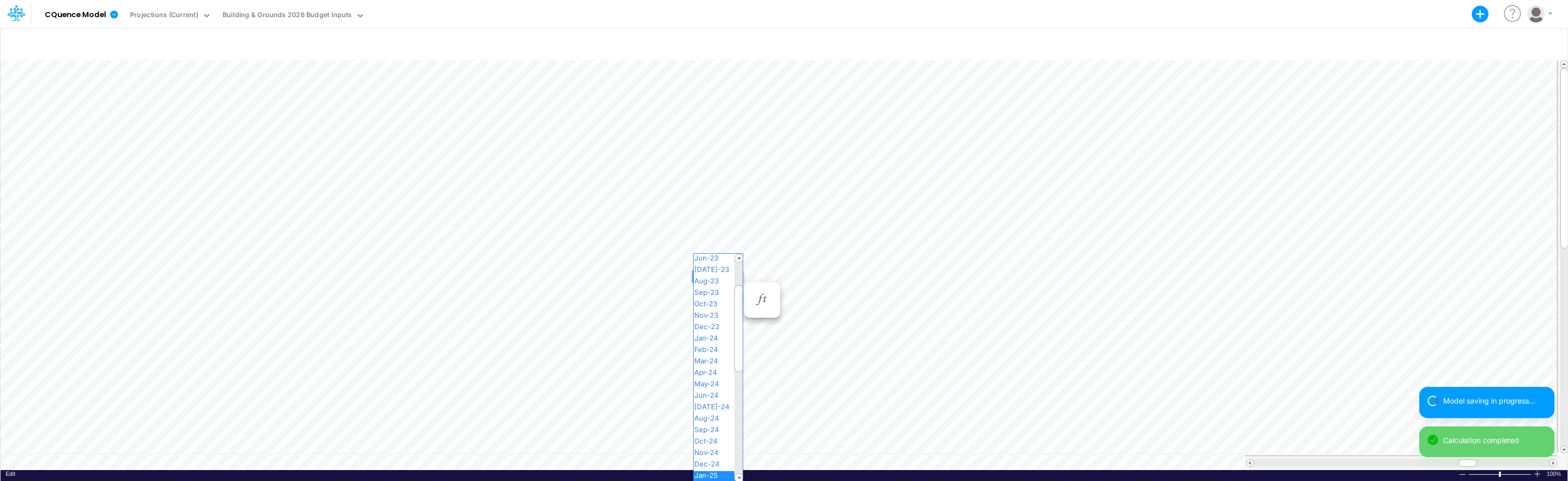
click at [734, 276] on div "Paste Cut Copy AutoFill Jan-25 Jan-23 Feb-23 Mar-23 Apr-23 May-23 Jun-23 [DATE]…" at bounding box center [784, 264] width 1567 height 412
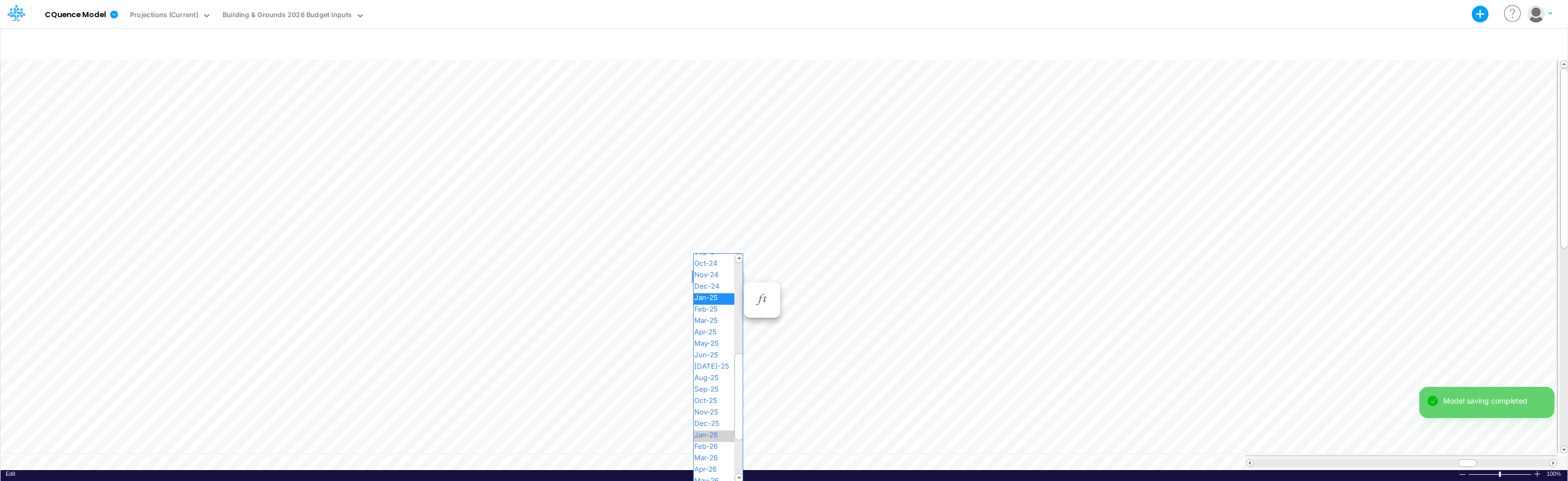
click at [712, 435] on span "Jan-26" at bounding box center [710, 435] width 33 height 9
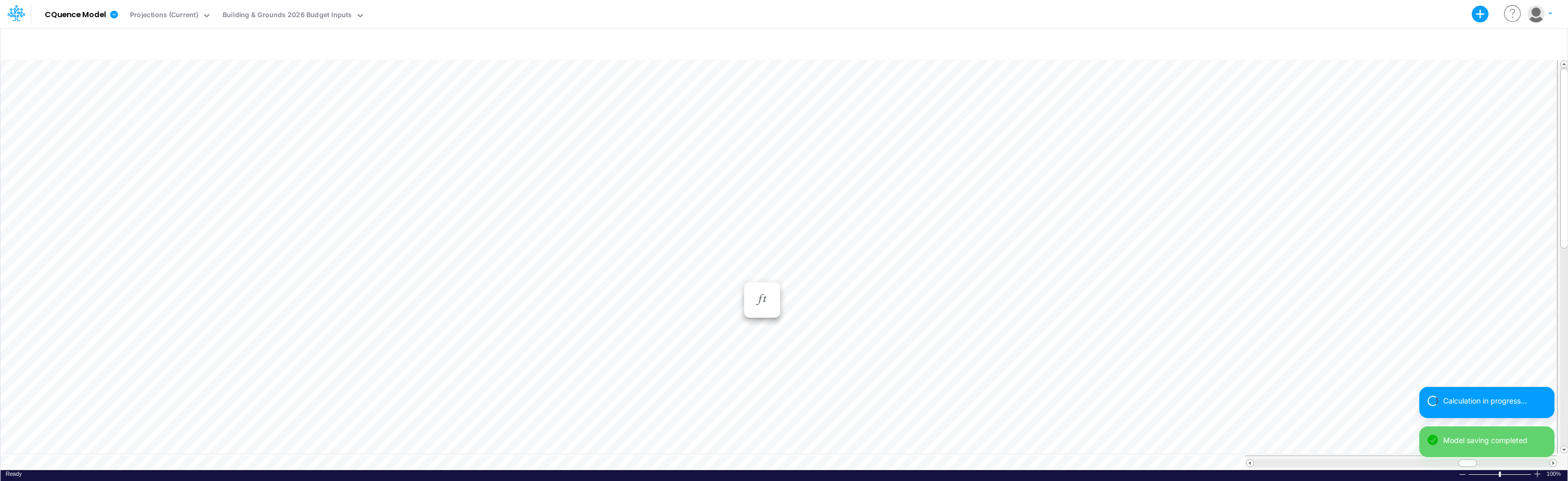
scroll to position [5, 1]
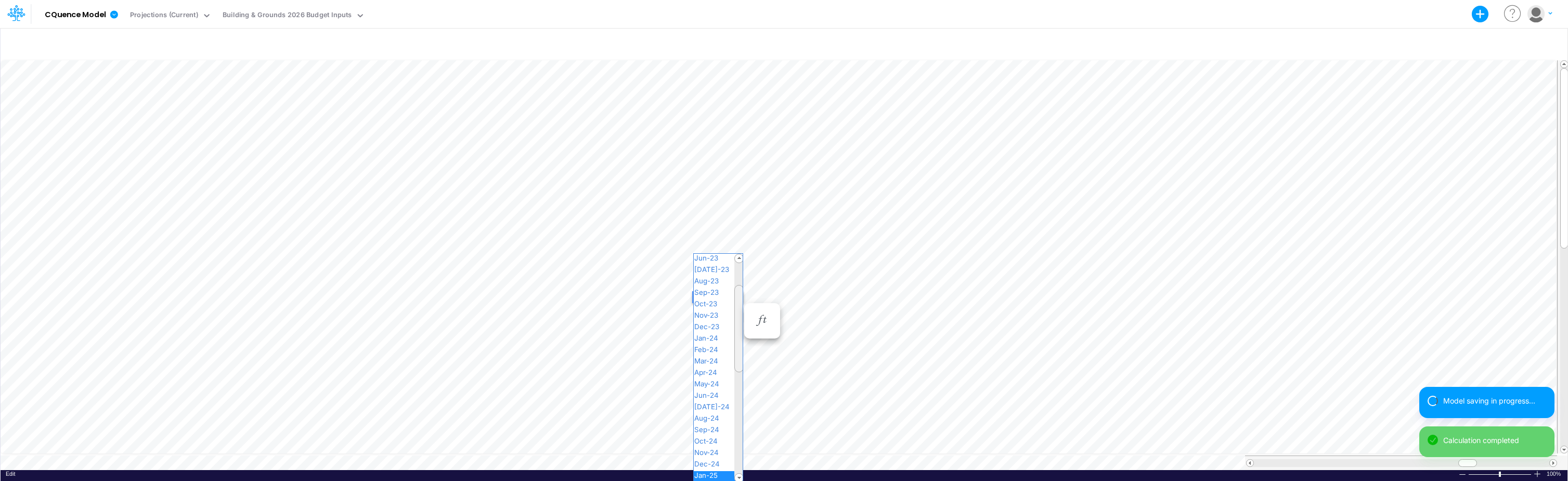
click at [735, 296] on div "Paste Cut Copy AutoFill Jan-25 Jan-23 Feb-23 Mar-23 Apr-23 May-23 Jun-23 [DATE]…" at bounding box center [784, 264] width 1567 height 412
click at [713, 365] on span "Jan-26" at bounding box center [710, 367] width 33 height 9
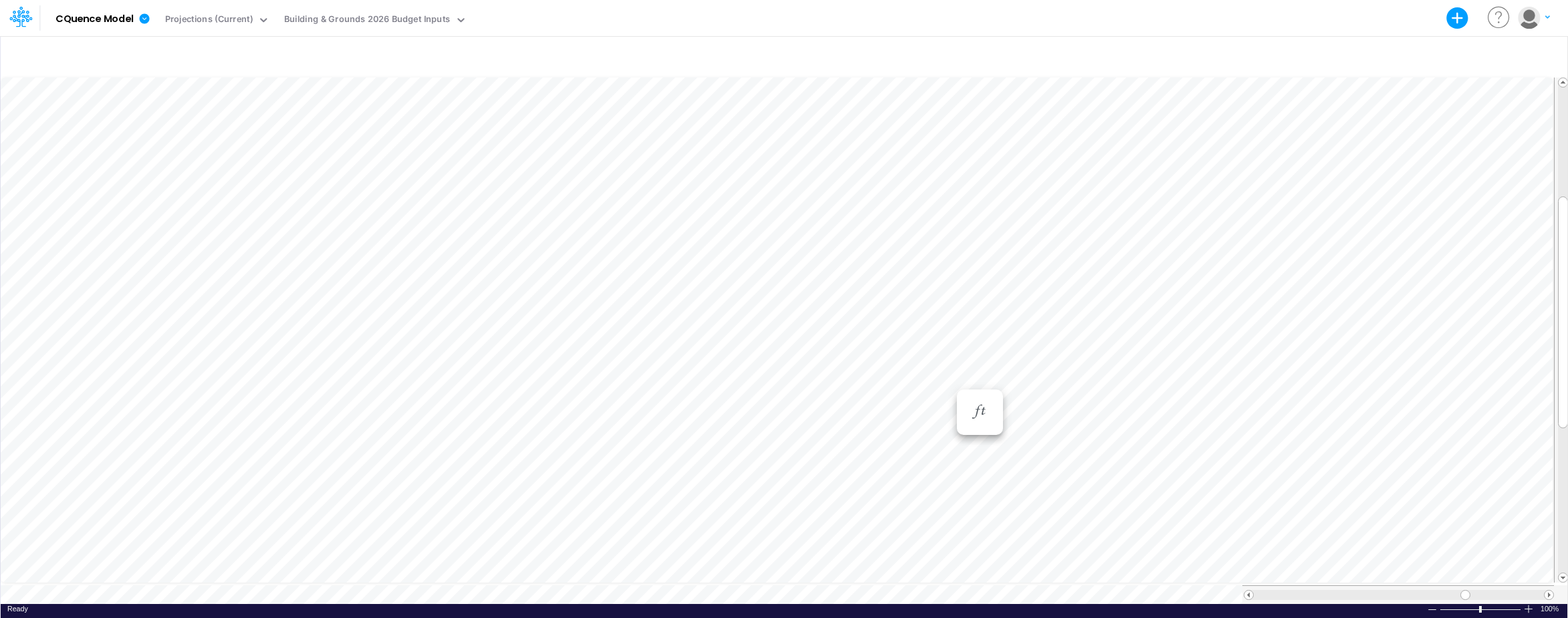
scroll to position [7, 1]
click at [578, 259] on div "Patio plantings - ~$2,100/qtr" at bounding box center [654, 261] width 336 height 13
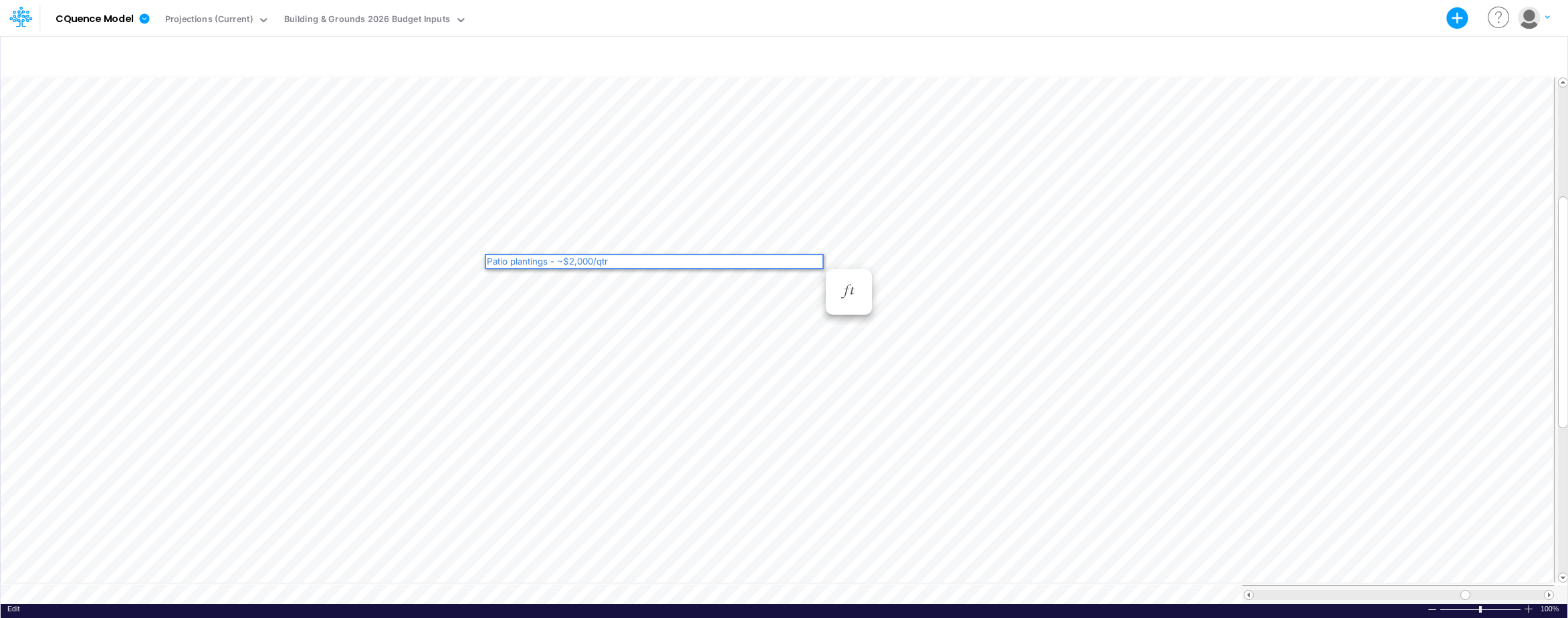
click at [572, 260] on div "Patio plantings - ~$2,000/qtr" at bounding box center [654, 261] width 336 height 13
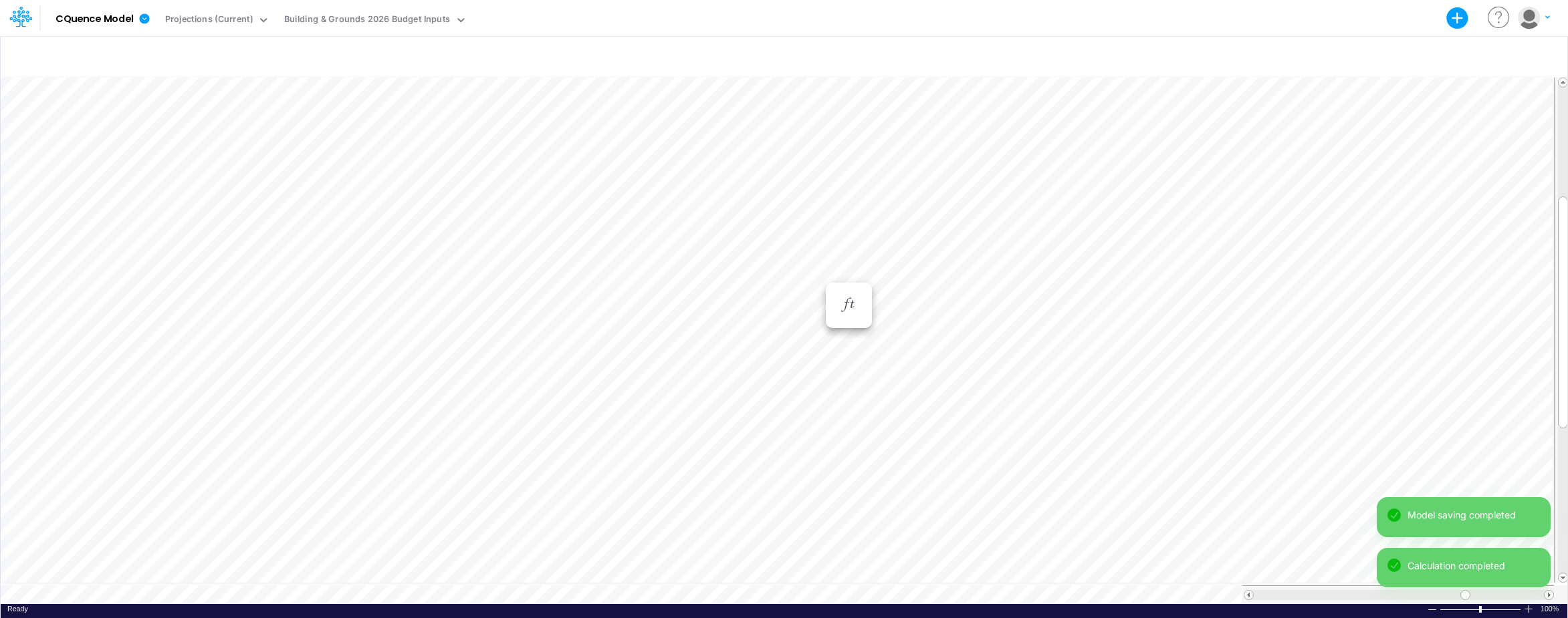
scroll to position [7, 1]
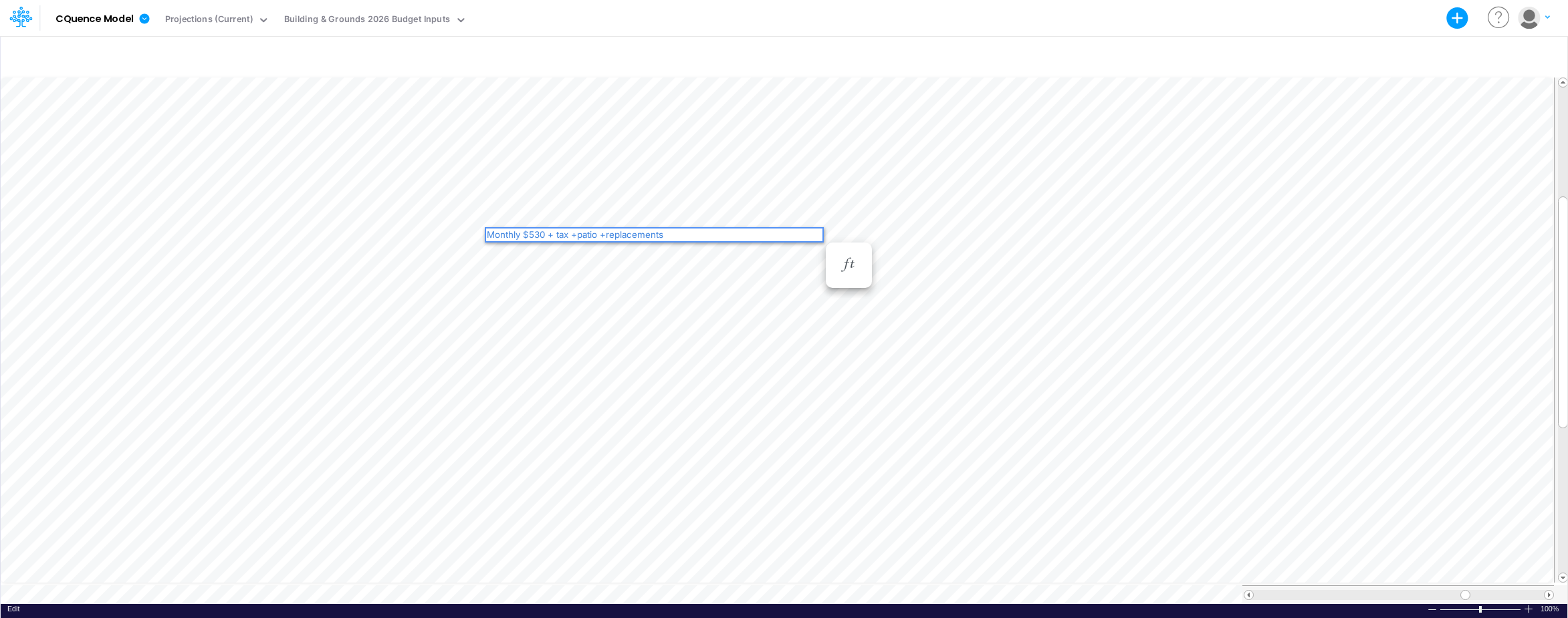
click at [531, 230] on div "Monthly $530 + tax +patio +replacements" at bounding box center [654, 235] width 336 height 13
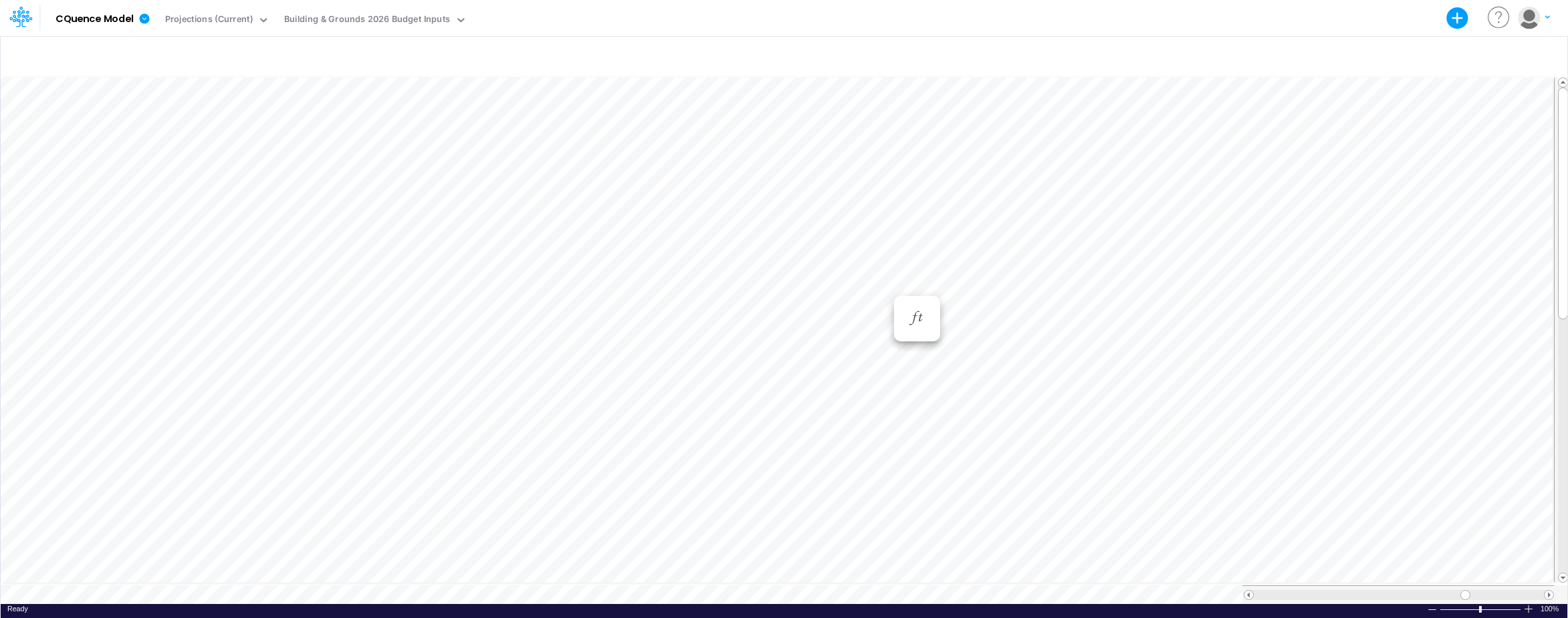
scroll to position [7, 1]
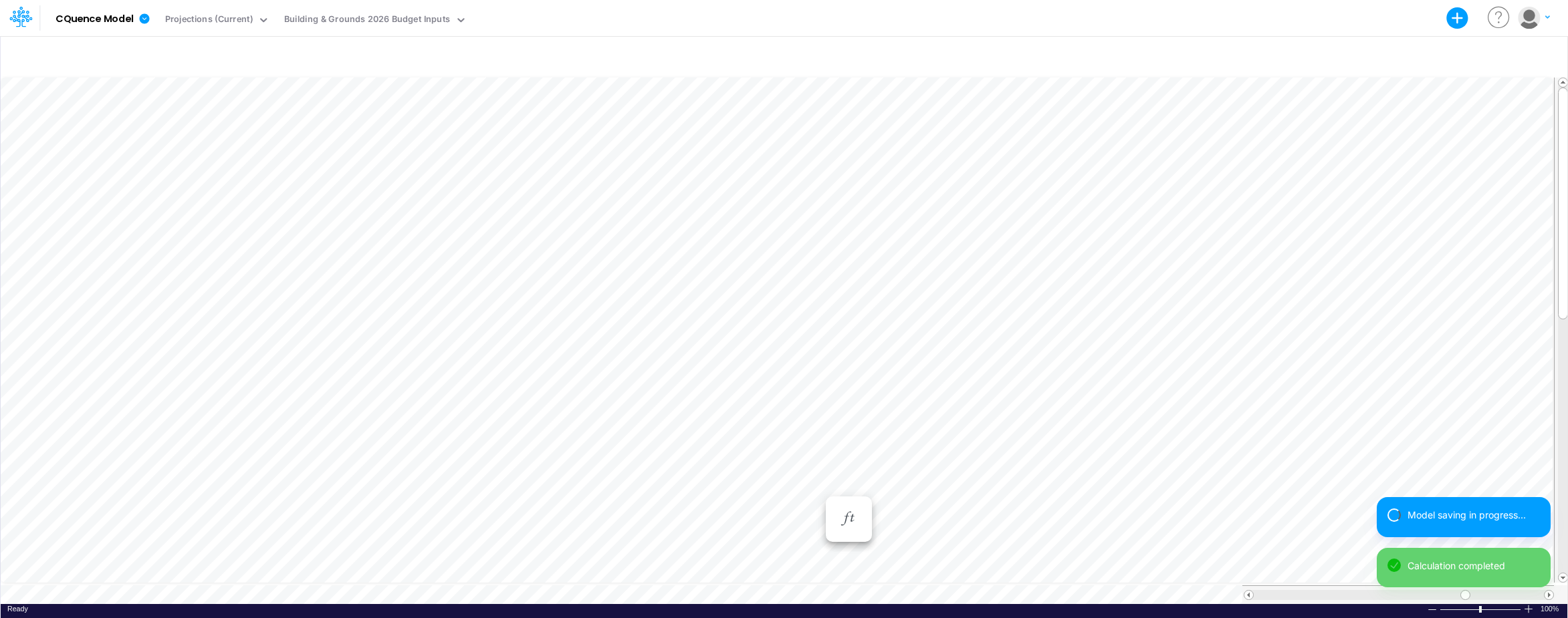
scroll to position [7, 1]
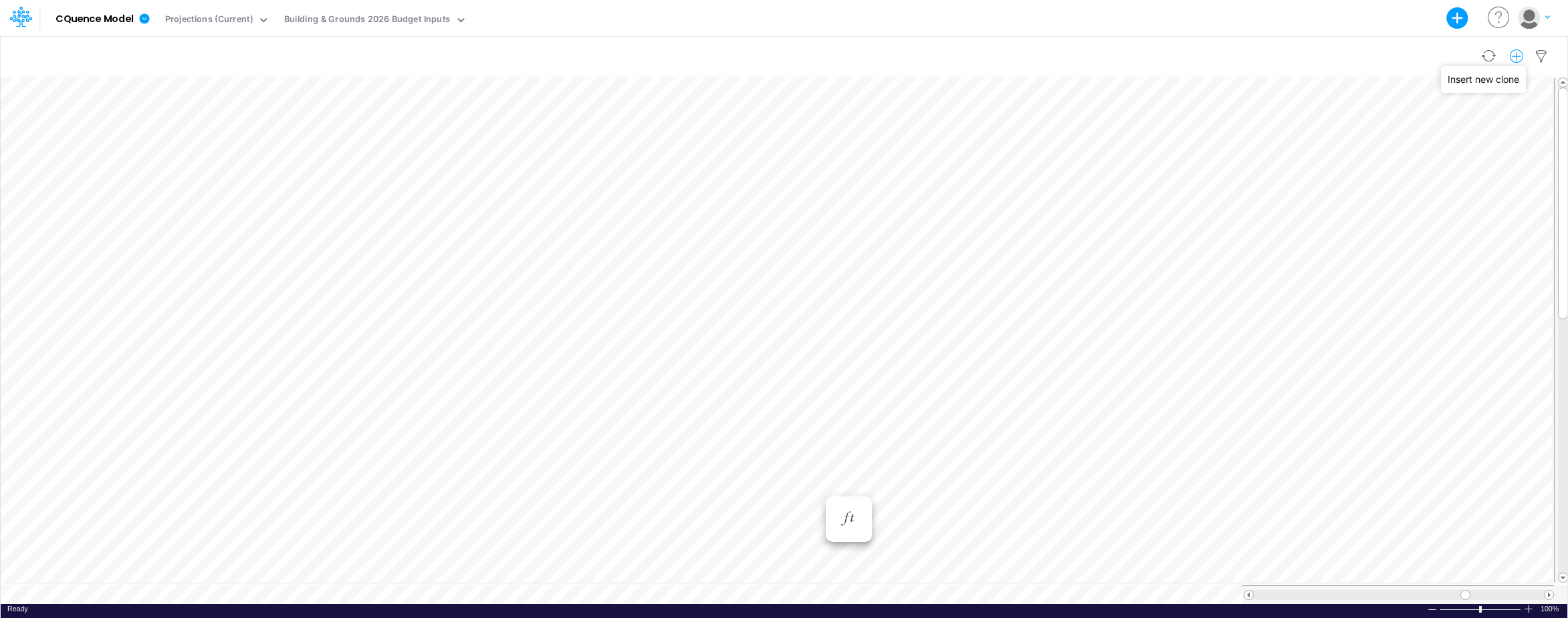
click at [1415, 53] on icon "button" at bounding box center [1517, 56] width 20 height 14
click at [1407, 113] on p "Expense Item" at bounding box center [1412, 113] width 64 height 16
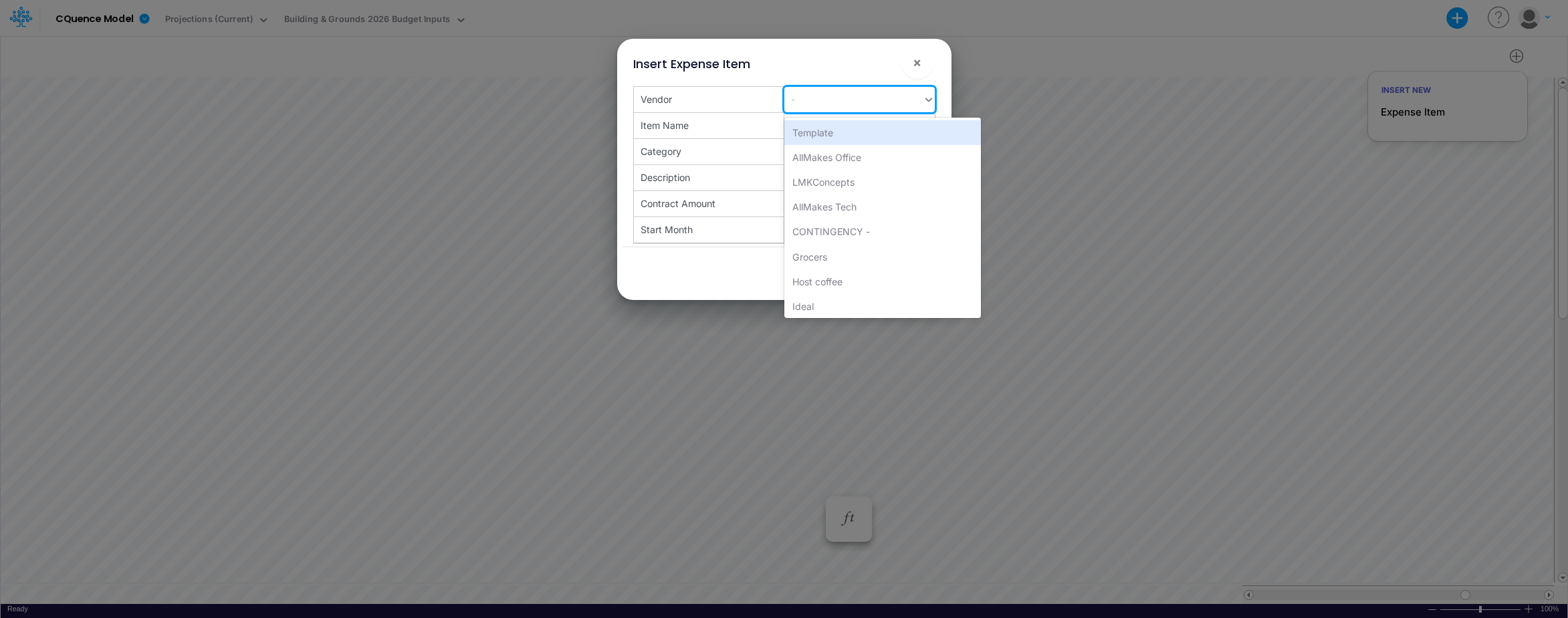
click at [833, 99] on div "-" at bounding box center [853, 99] width 138 height 22
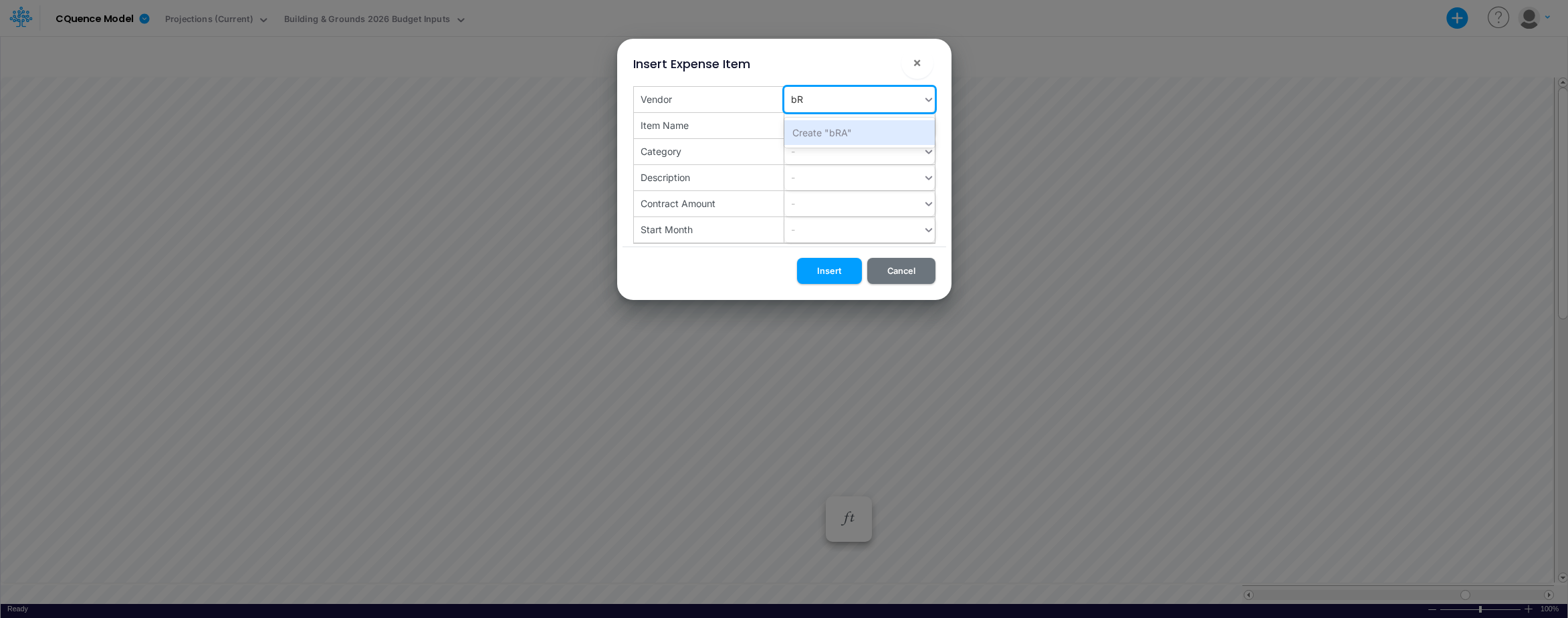
type input "b"
type input "[PERSON_NAME]/Various"
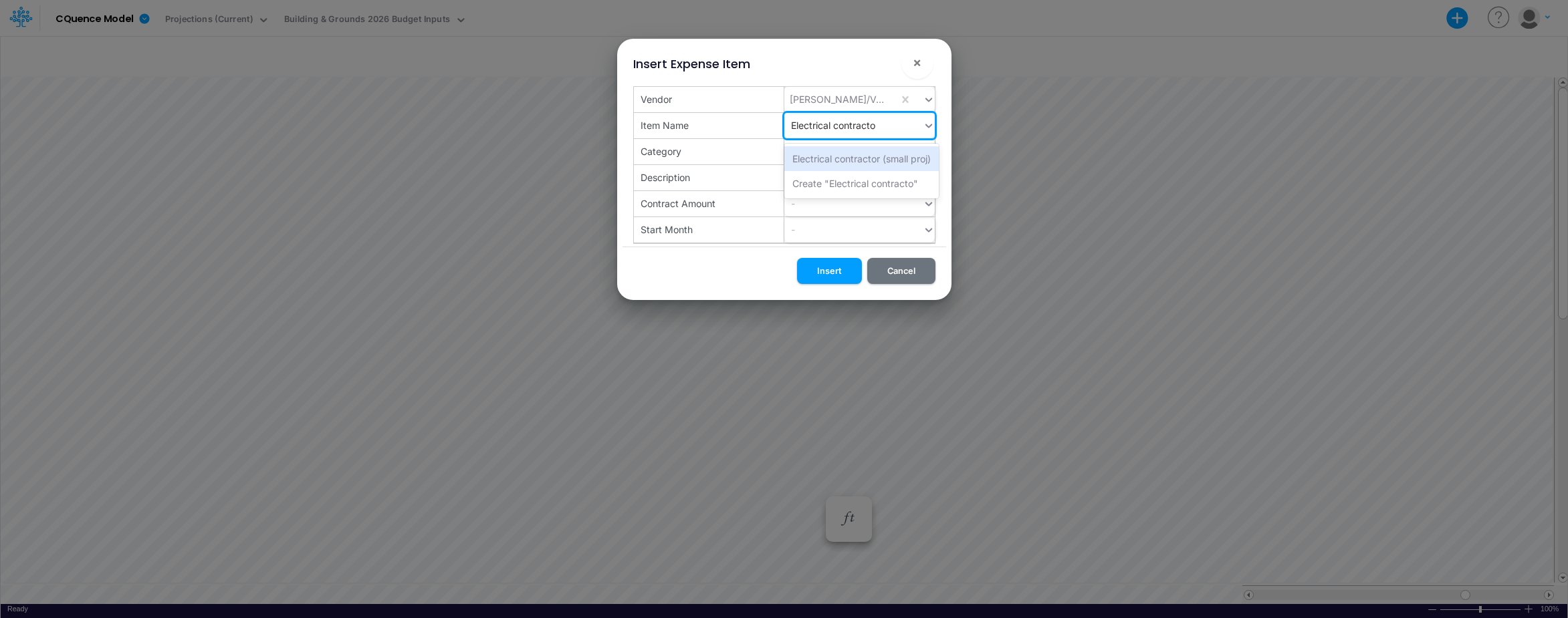
type input "Electrical contractor"
click at [833, 158] on div "Electrical contractor (small proj)" at bounding box center [861, 159] width 154 height 25
click at [820, 155] on div "-" at bounding box center [853, 151] width 138 height 22
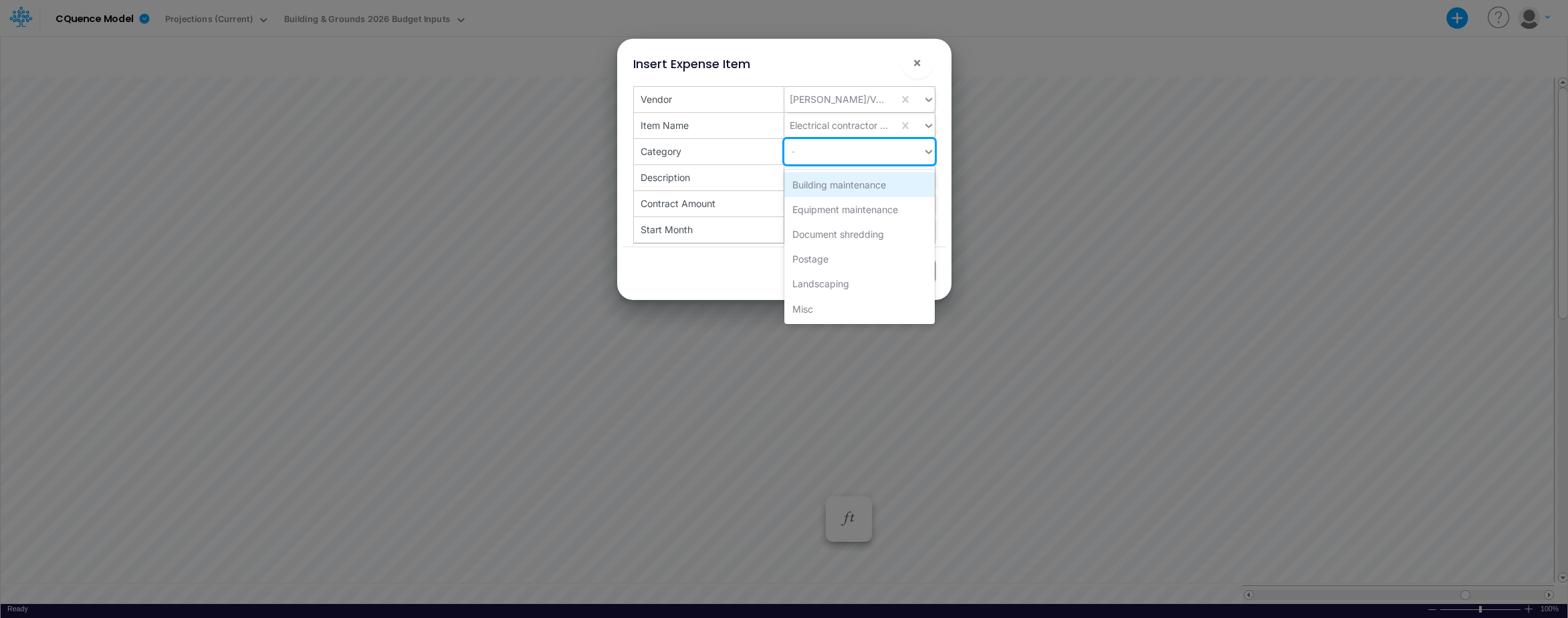
click at [828, 181] on div "Building maintenance" at bounding box center [859, 185] width 150 height 25
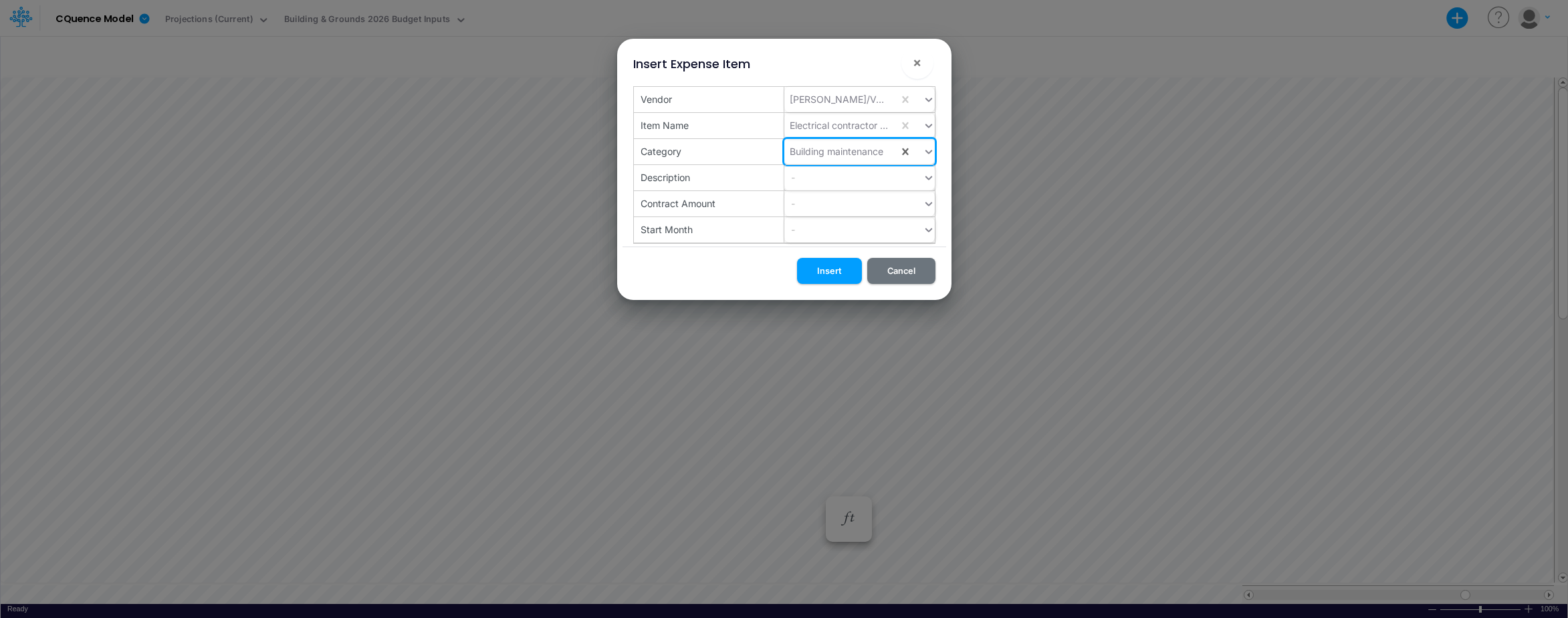
click at [825, 179] on div "-" at bounding box center [853, 178] width 138 height 22
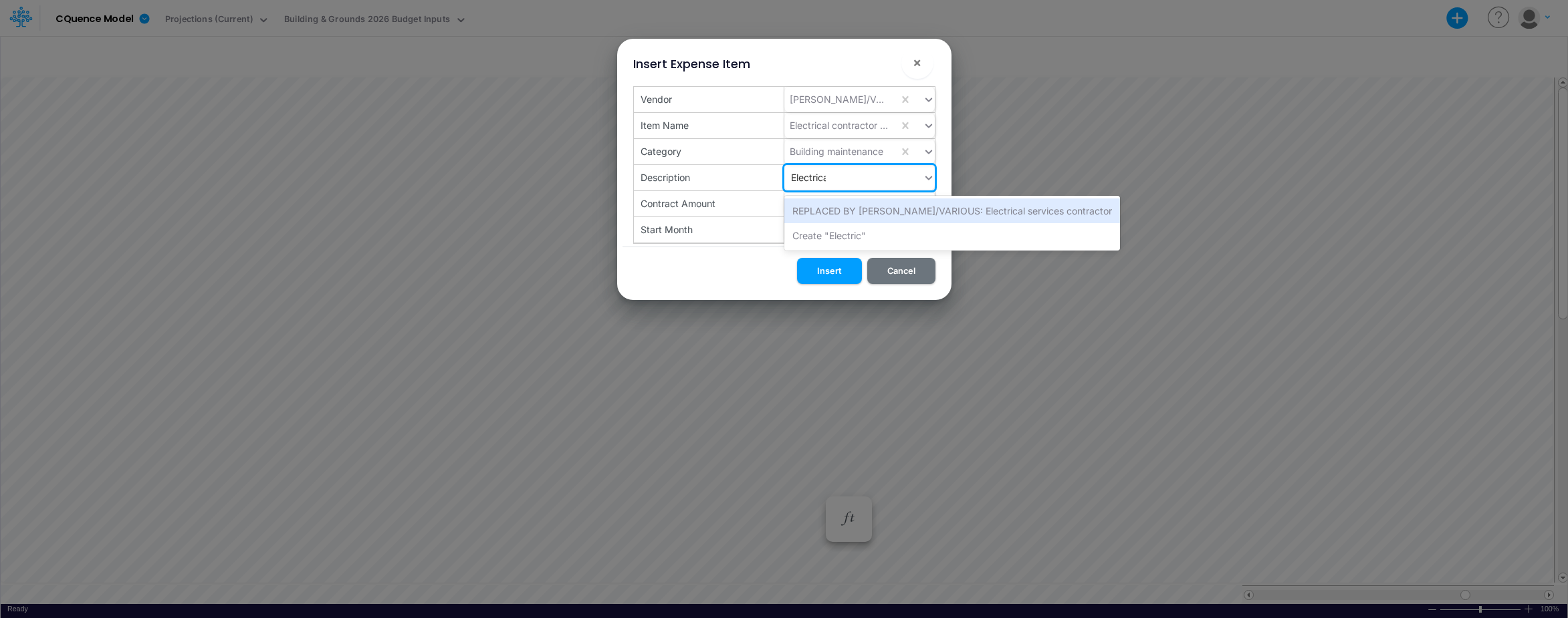
type input "Electrical"
click at [833, 211] on div "REPLACED BY [PERSON_NAME]/VARIOUS: Electrical services contractor" at bounding box center [951, 211] width 336 height 25
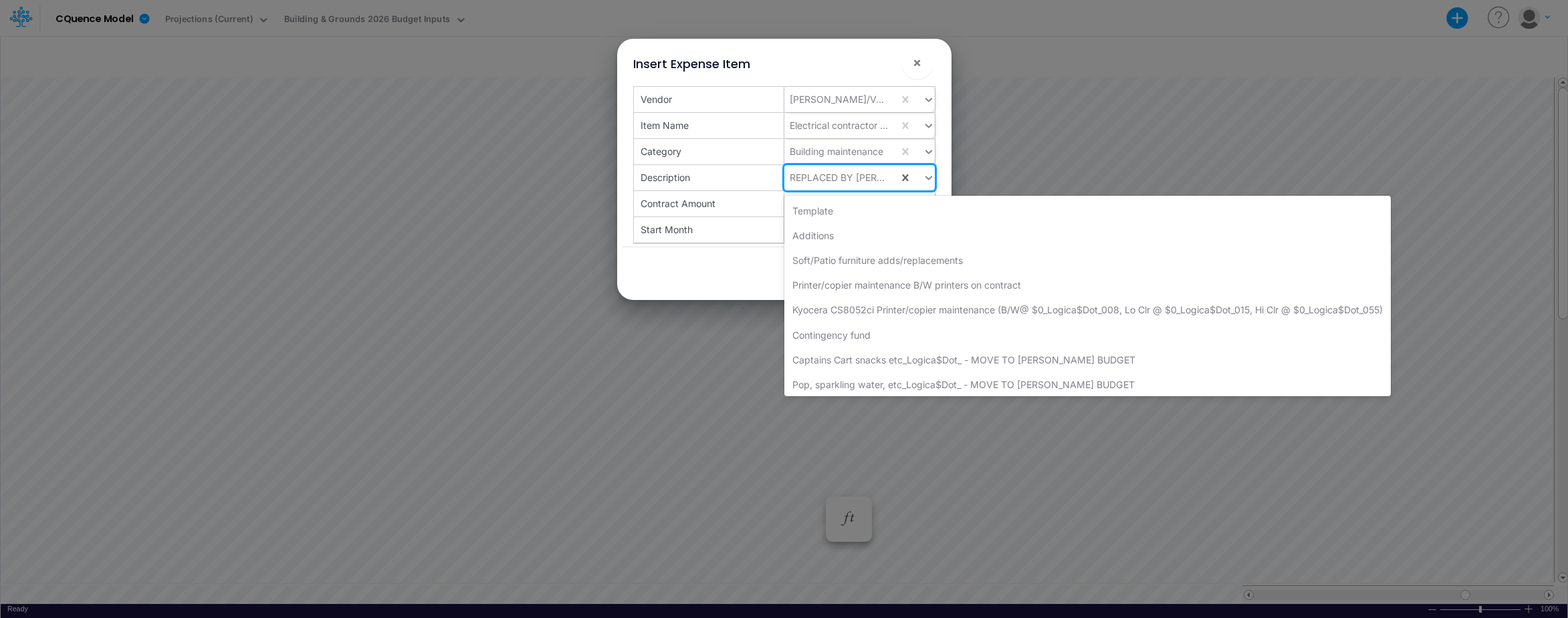
click at [864, 178] on div "REPLACED BY [PERSON_NAME]/VARIOUS: Electrical services contractor" at bounding box center [839, 178] width 99 height 14
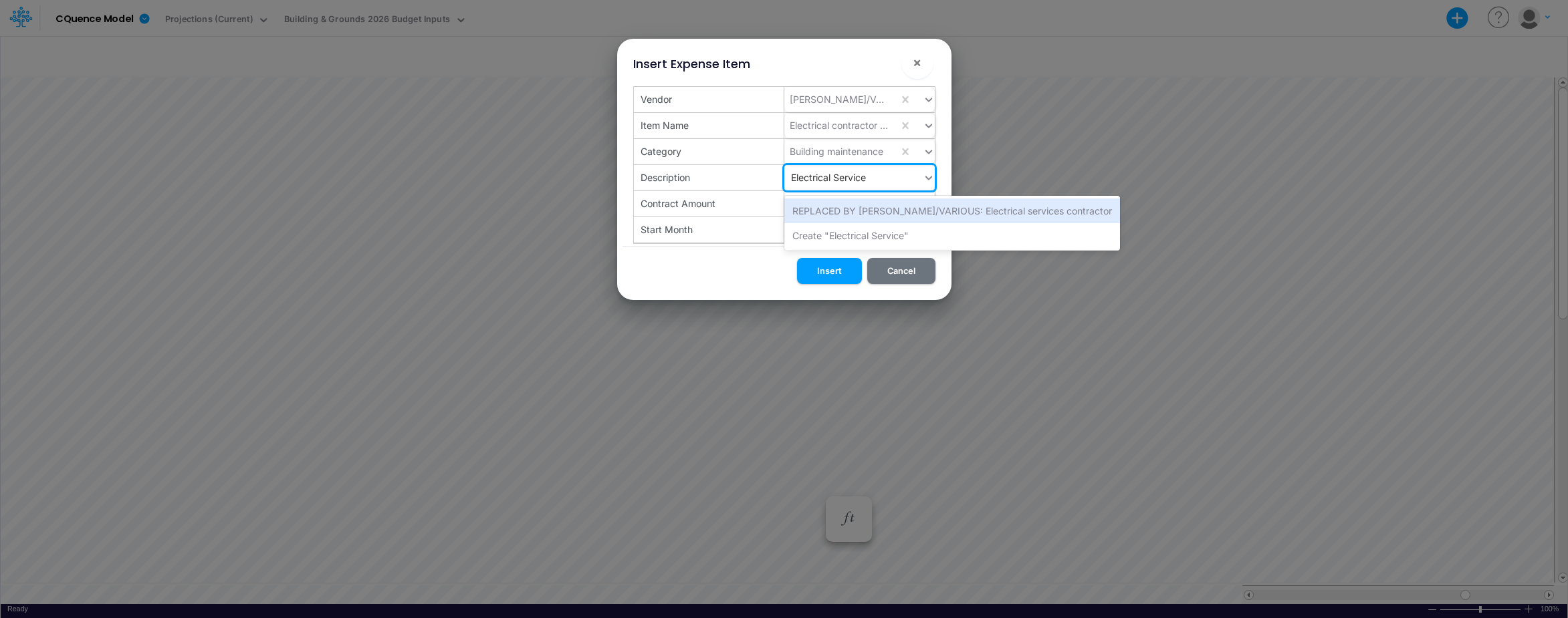
type input "Electrical Services"
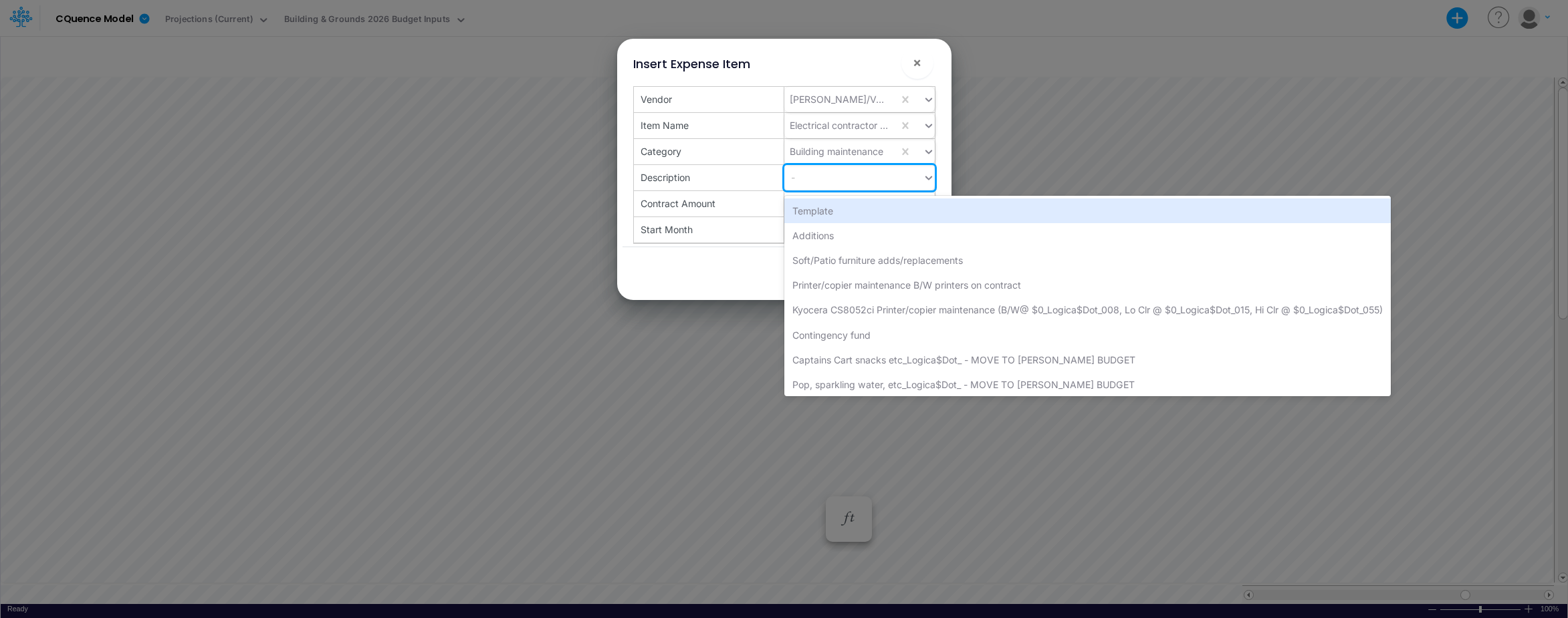
click at [810, 172] on div "-" at bounding box center [853, 178] width 138 height 22
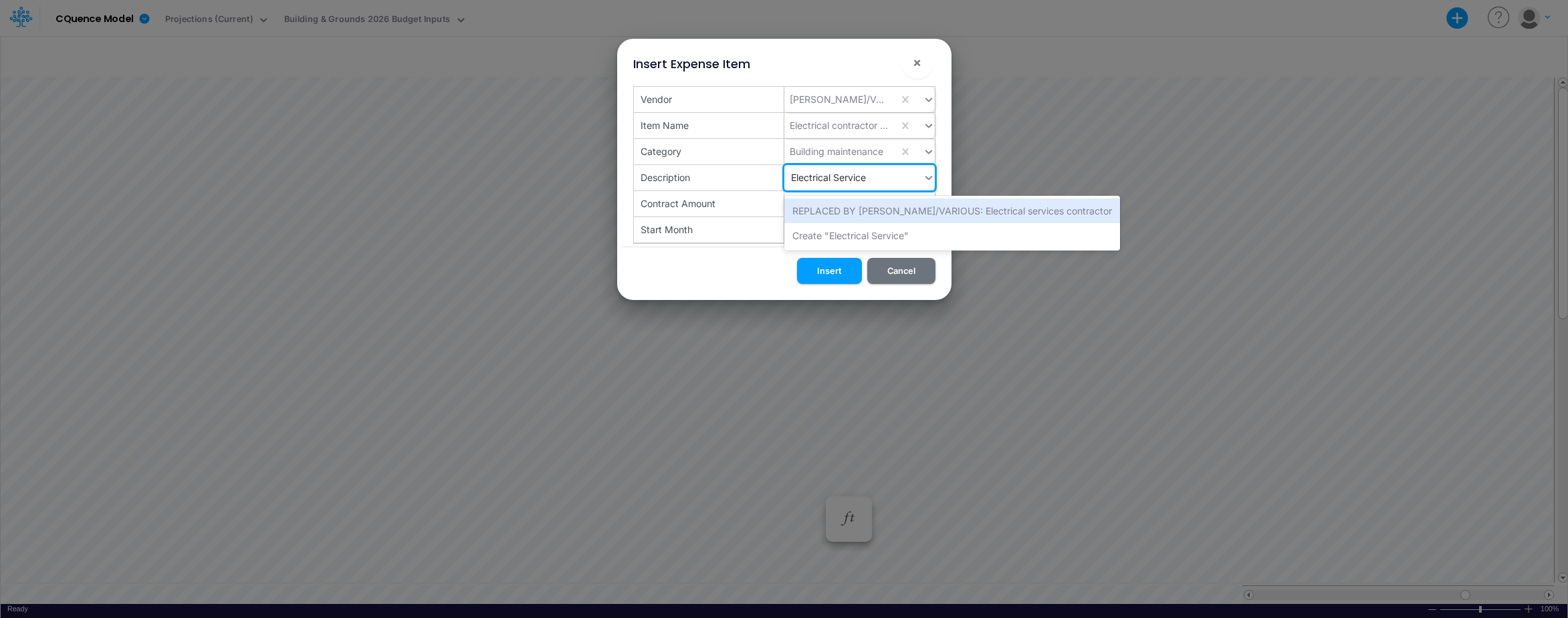
type input "Electrical Services"
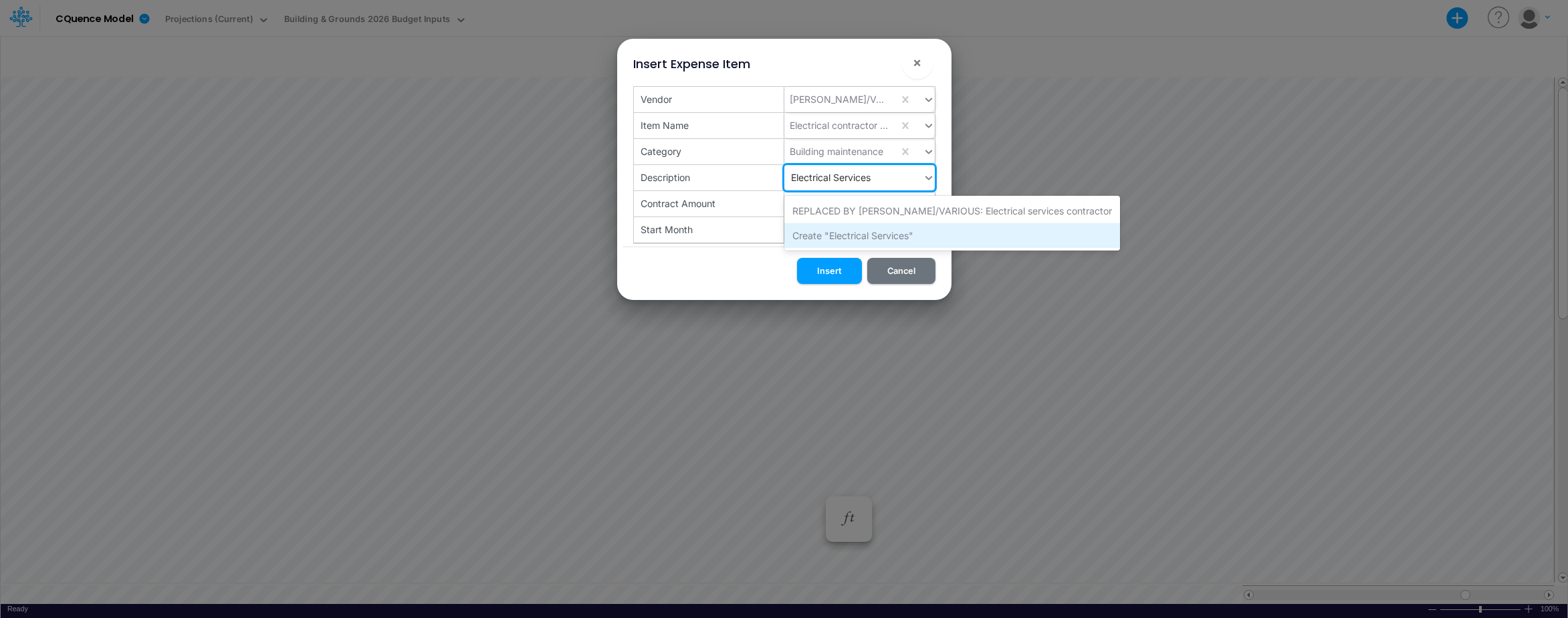
click at [823, 238] on div "Create "Electrical Services"" at bounding box center [951, 235] width 336 height 25
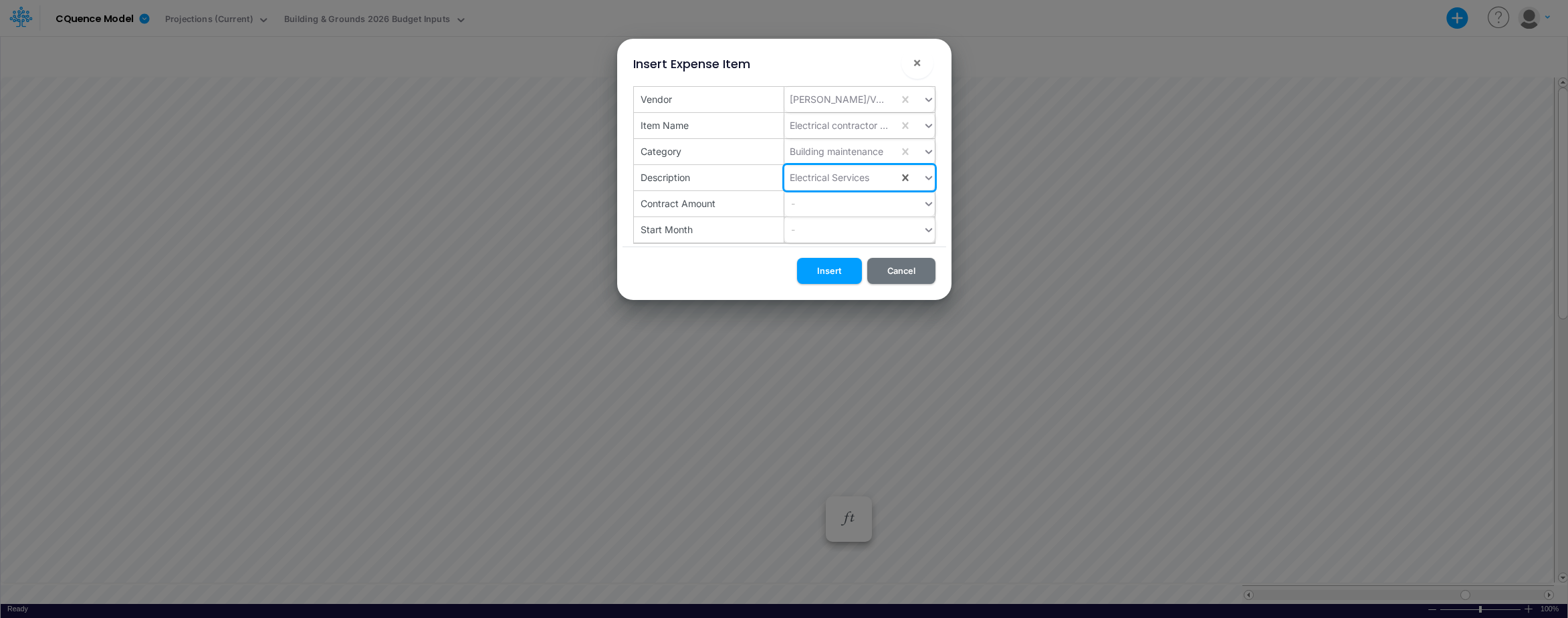
click at [833, 234] on div "-" at bounding box center [853, 229] width 138 height 22
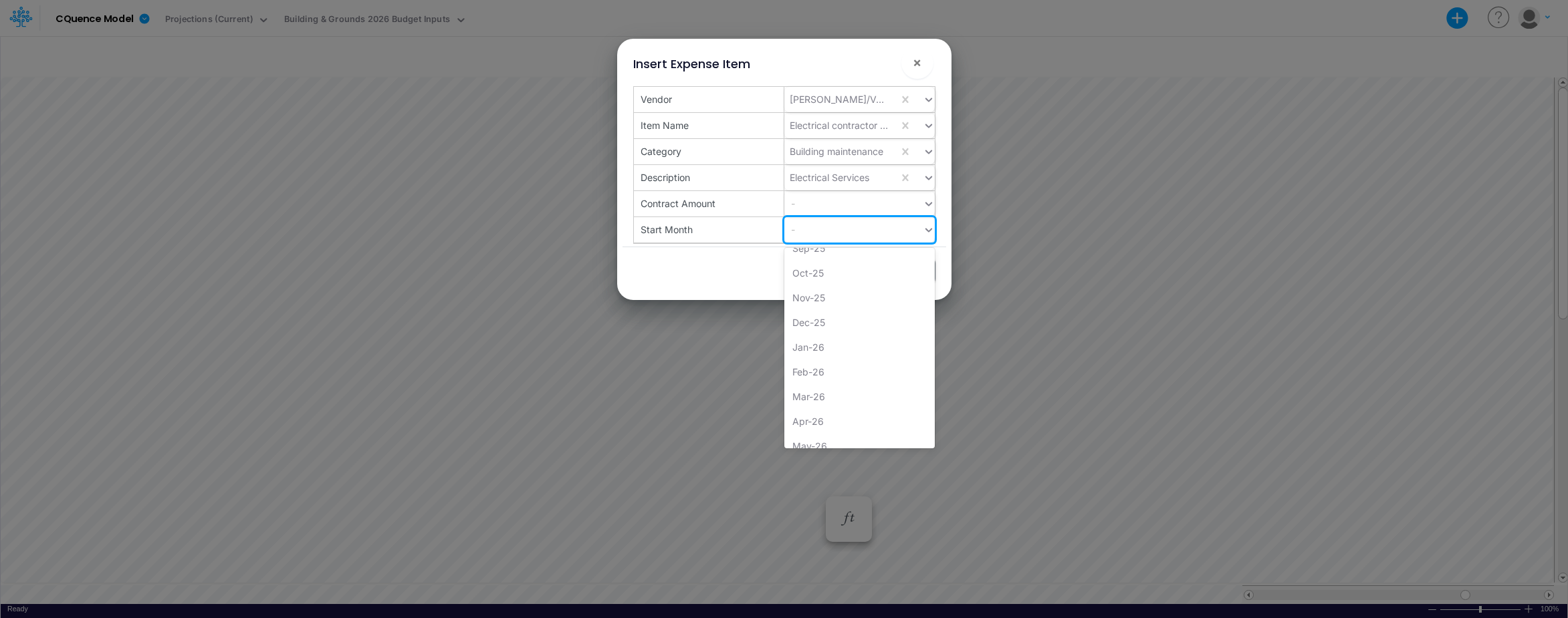
scroll to position [819, 0]
click at [807, 336] on div "Jan-26" at bounding box center [859, 337] width 150 height 25
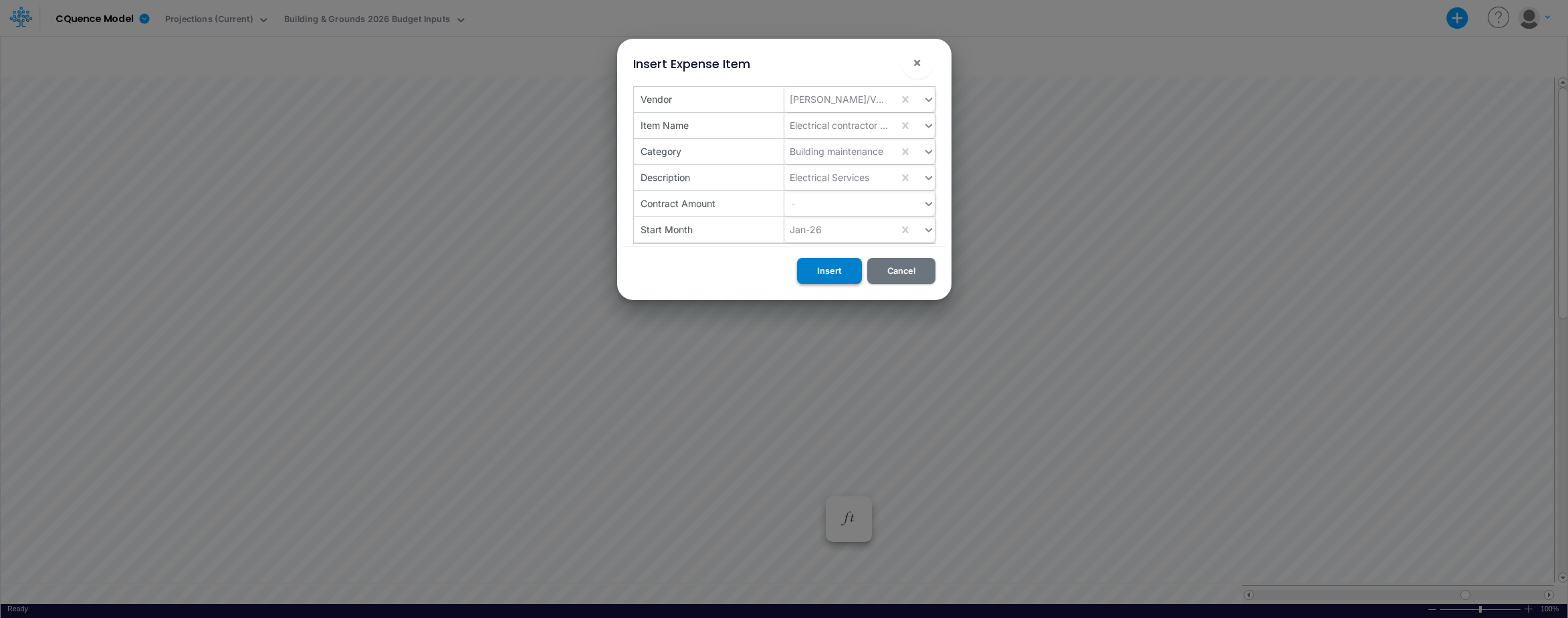
click at [827, 268] on button "Insert" at bounding box center [829, 271] width 65 height 26
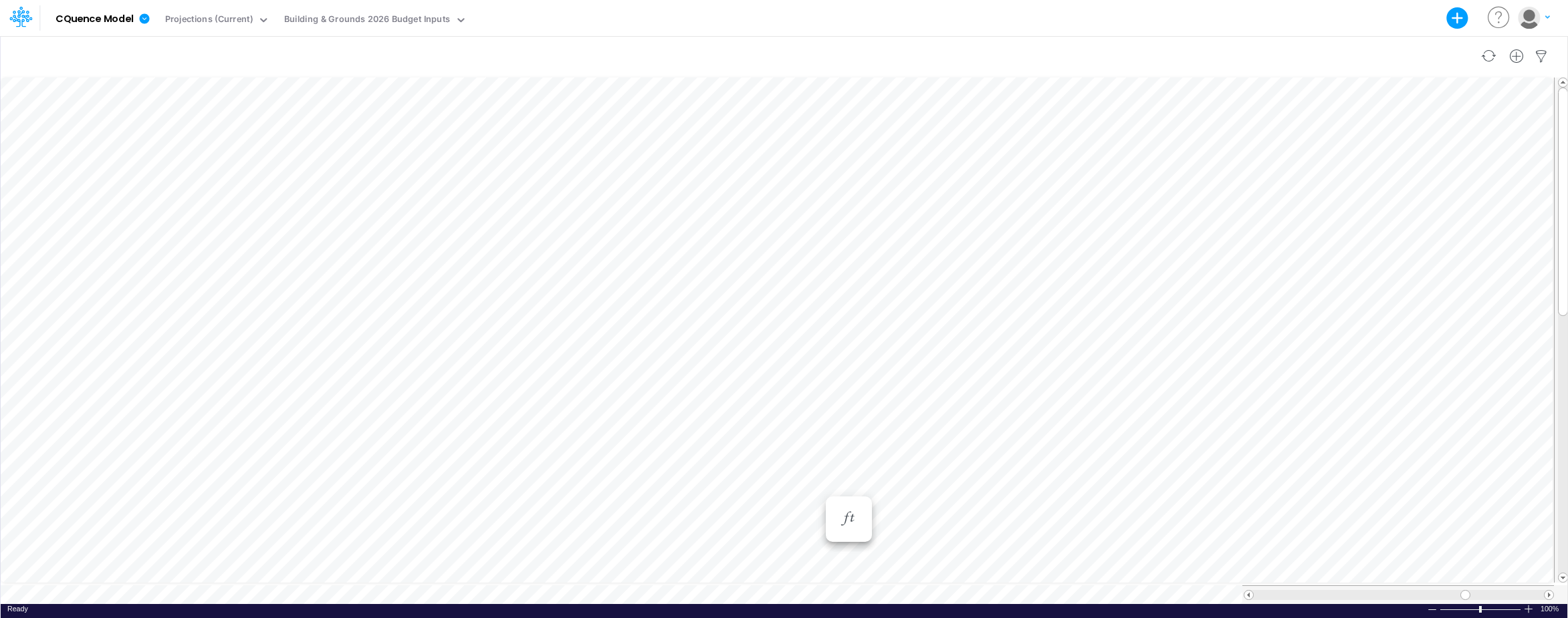
scroll to position [7, 1]
